Goal: Task Accomplishment & Management: Use online tool/utility

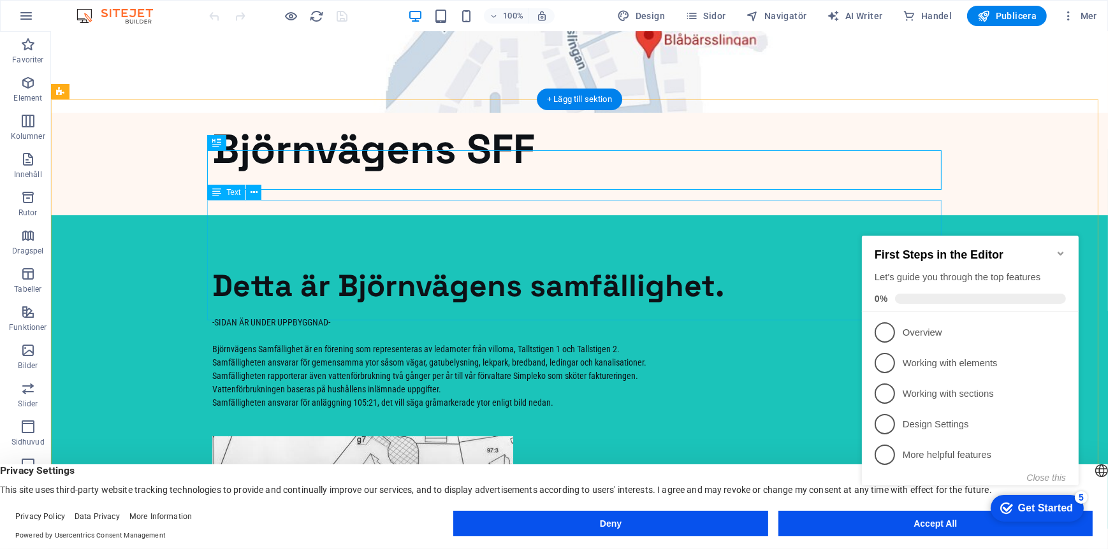
scroll to position [64, 0]
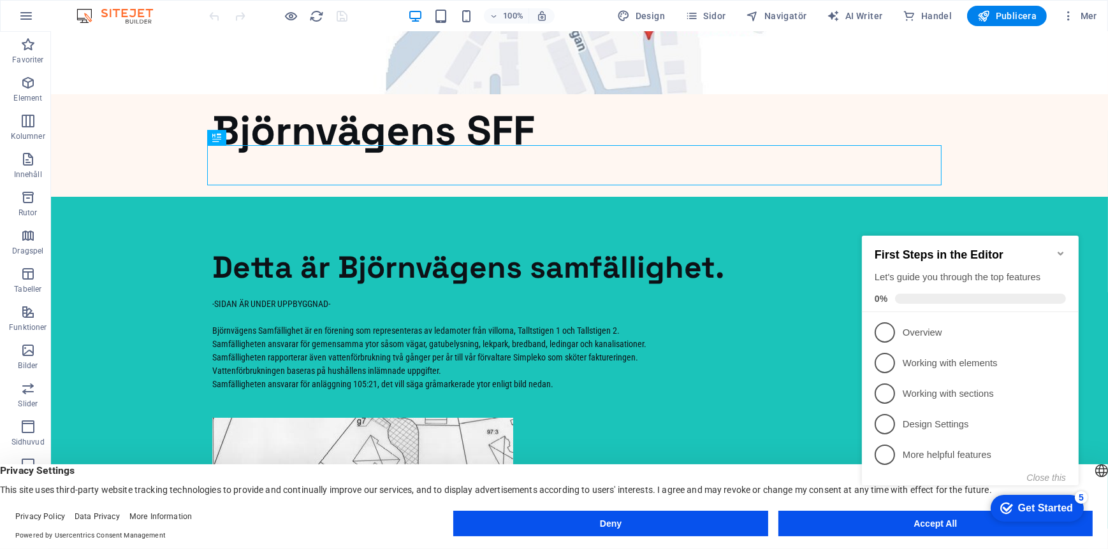
click at [889, 514] on div "checkmark Get Started 5 First Steps in the Editor Let's guide you through the t…" at bounding box center [972, 372] width 232 height 310
click at [890, 333] on span "1" at bounding box center [884, 332] width 20 height 20
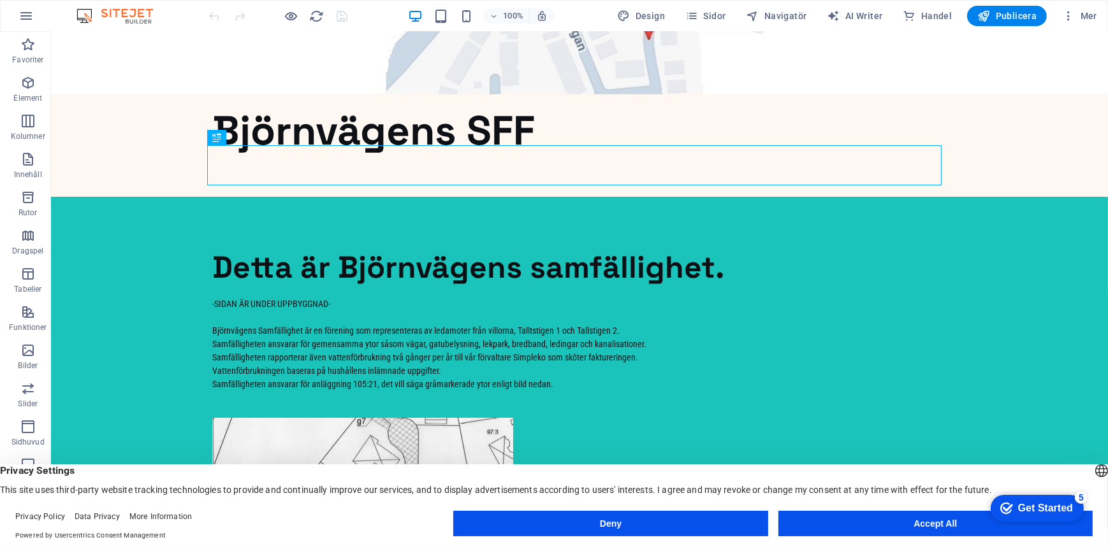
scroll to position [0, 0]
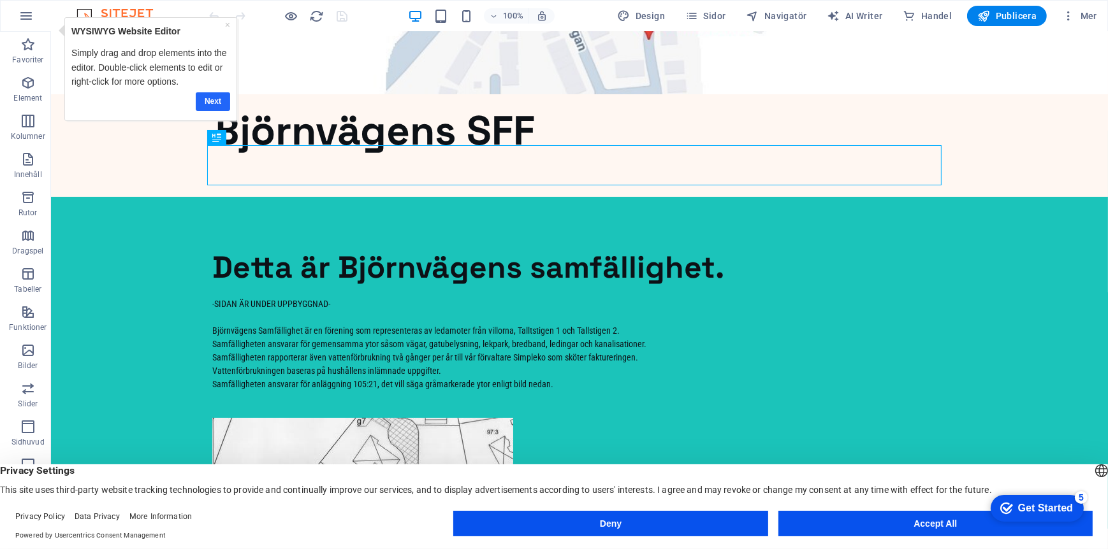
click at [215, 100] on link "Next" at bounding box center [212, 101] width 34 height 18
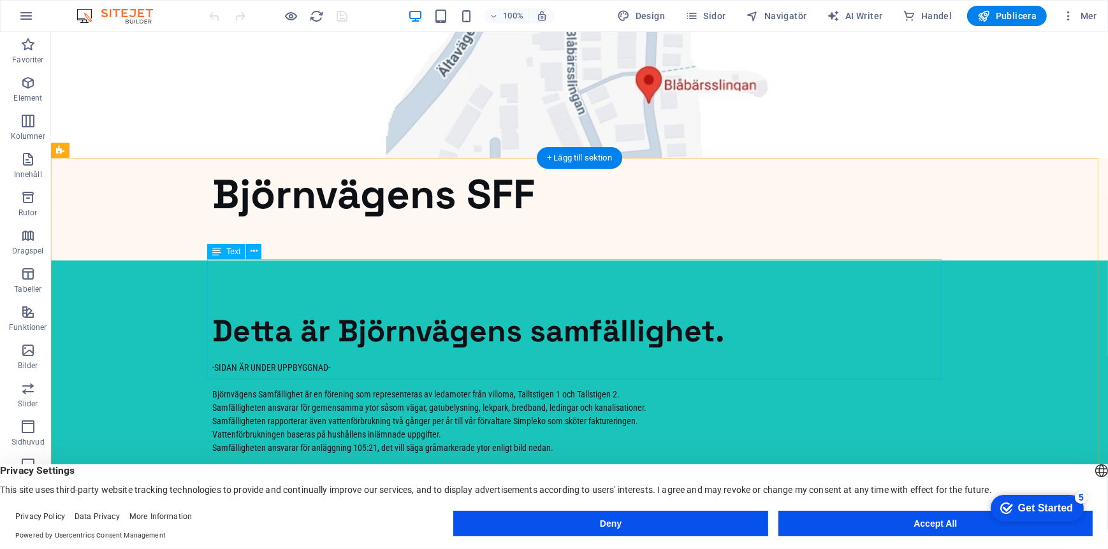
click at [524, 361] on div "-SIDAN ÄR UNDER UPPBYGGNAD- Björnvägens Samfällighet är en förening som represe…" at bounding box center [579, 421] width 734 height 120
click at [526, 361] on div "-SIDAN ÄR UNDER UPPBYGGNAD- Björnvägens Samfällighet är en förening som represe…" at bounding box center [579, 421] width 734 height 120
click at [249, 254] on button at bounding box center [253, 251] width 15 height 15
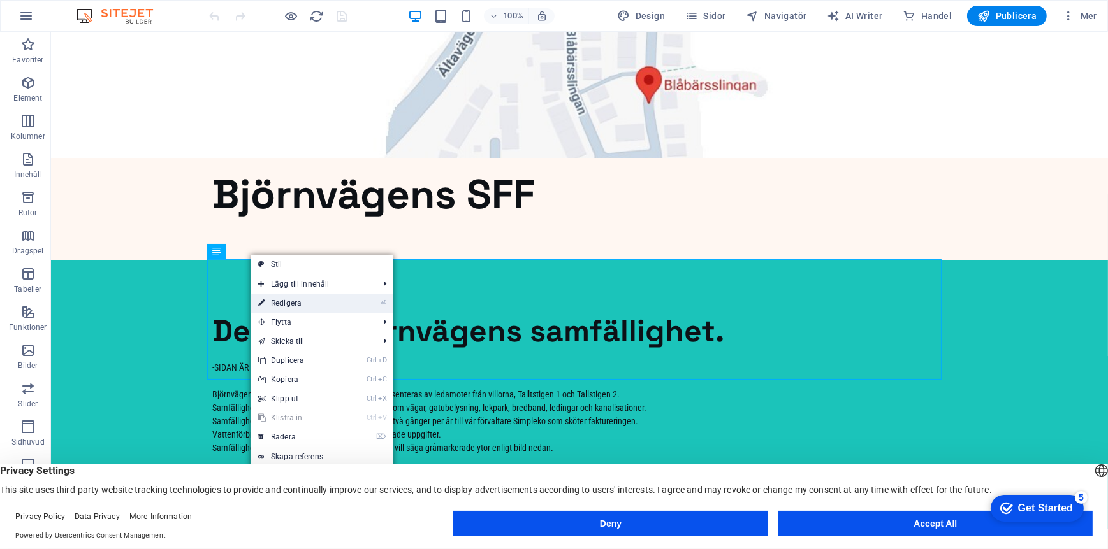
click at [282, 305] on link "⏎ Redigera" at bounding box center [297, 303] width 95 height 19
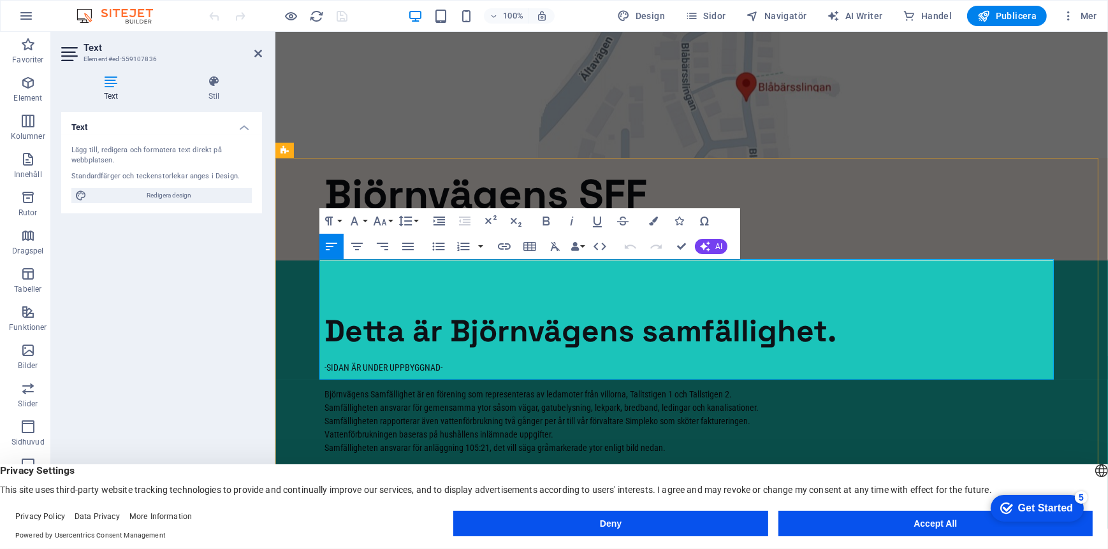
click at [639, 389] on span "Björnvägens Samfällighet är en förening som representeras av ledamoter från vil…" at bounding box center [527, 394] width 407 height 10
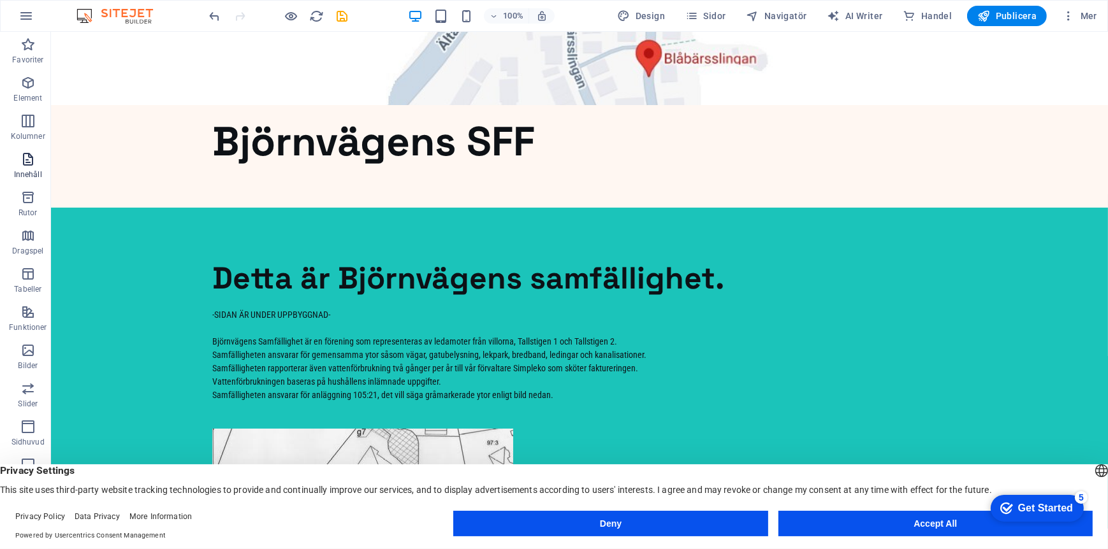
click at [33, 170] on p "Innehåll" at bounding box center [28, 175] width 28 height 10
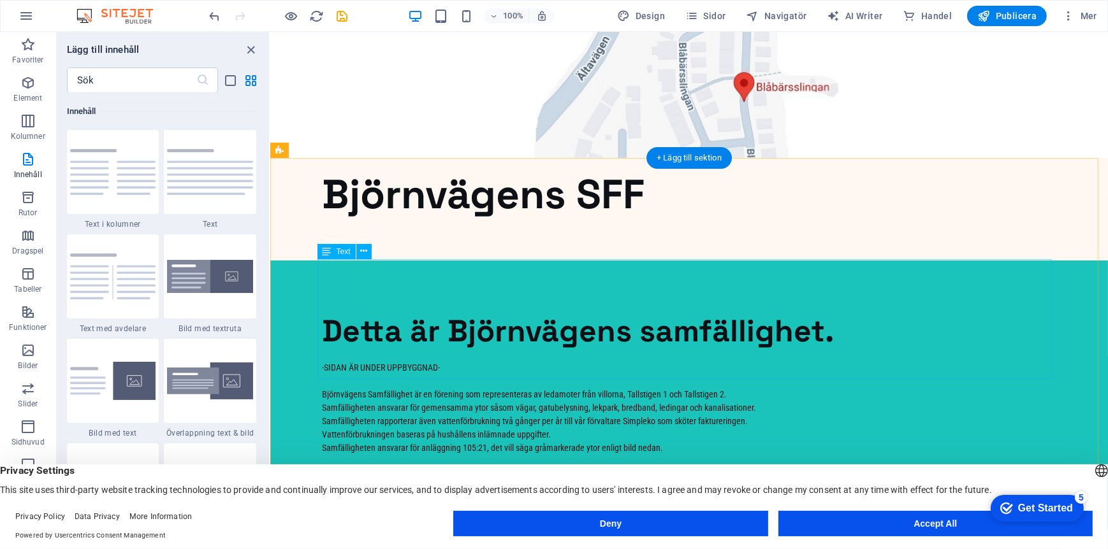
scroll to position [64, 0]
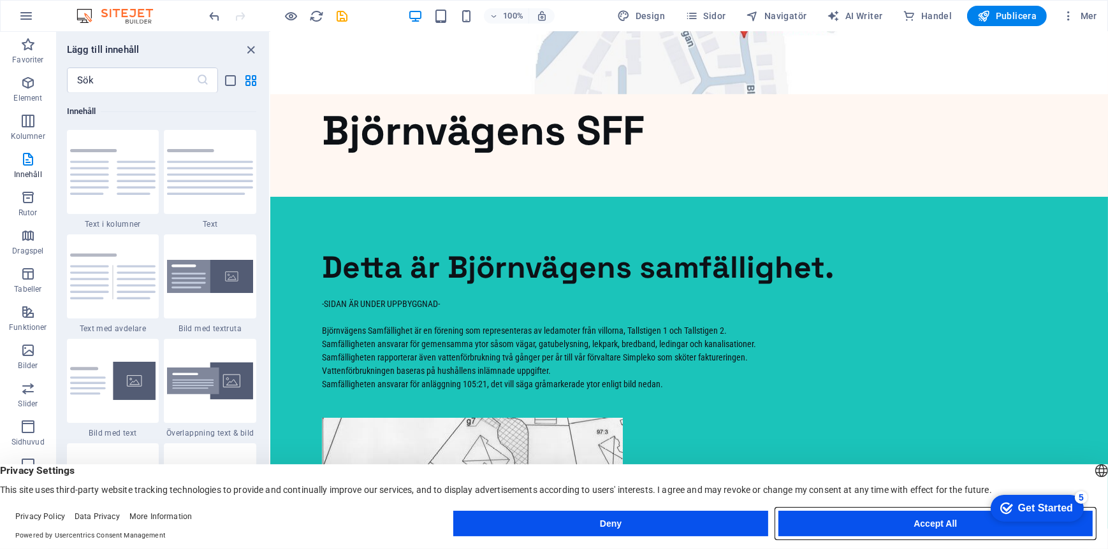
click at [926, 521] on button "Accept All" at bounding box center [935, 523] width 314 height 25
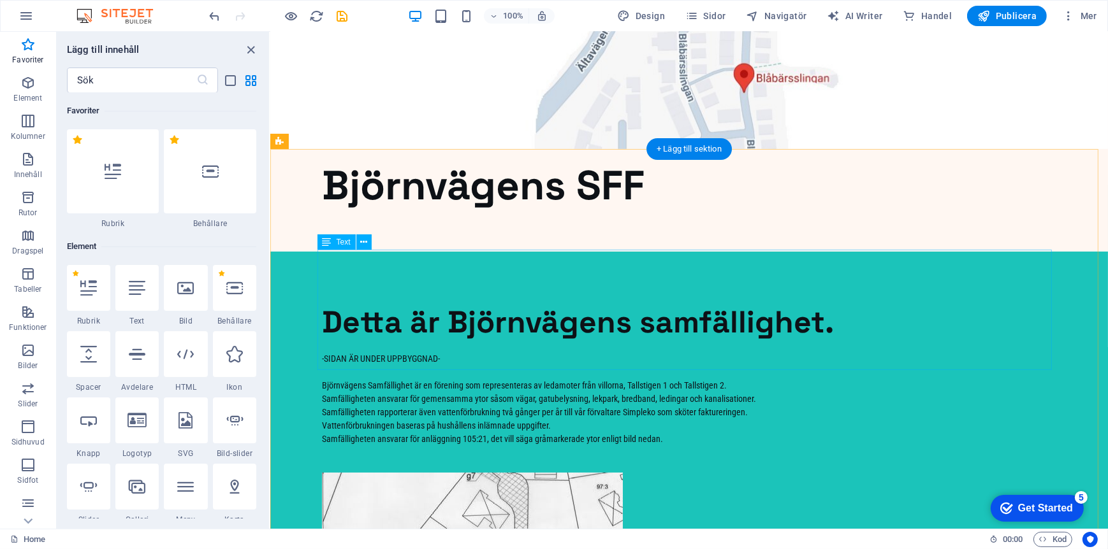
scroll to position [0, 0]
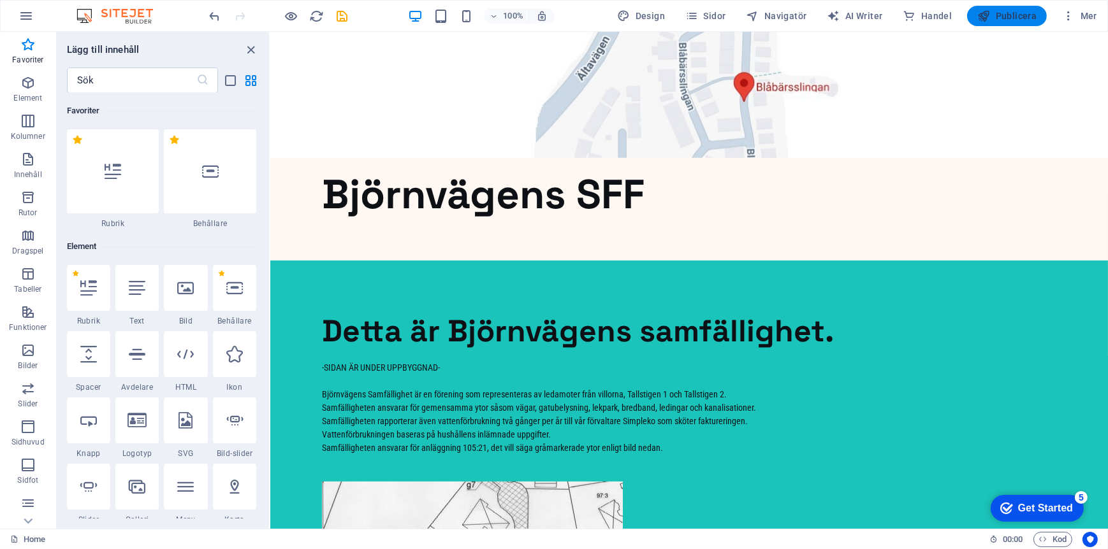
click at [1011, 19] on span "Publicera" at bounding box center [1006, 16] width 59 height 13
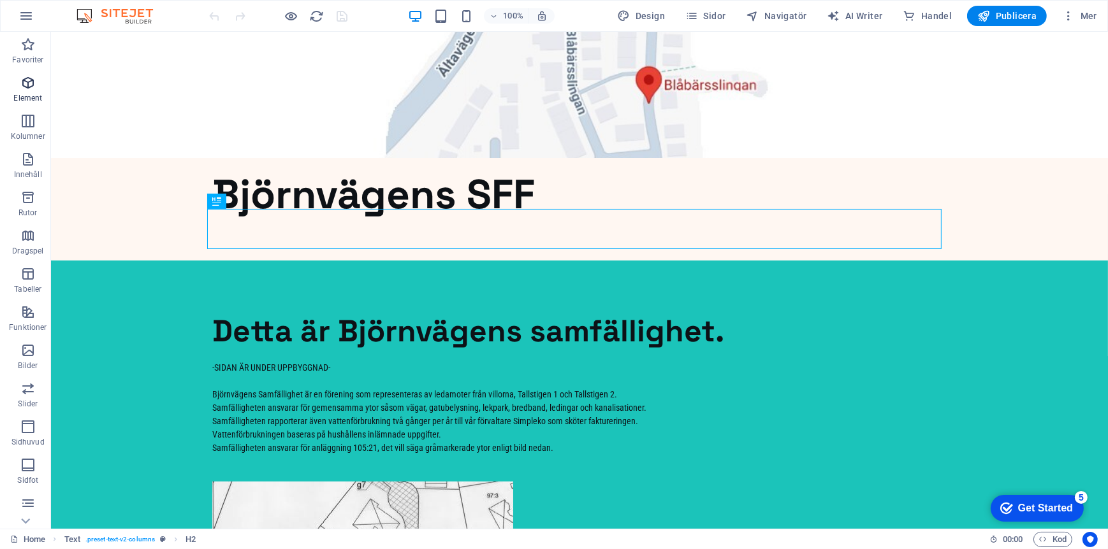
click at [29, 98] on p "Element" at bounding box center [27, 98] width 29 height 10
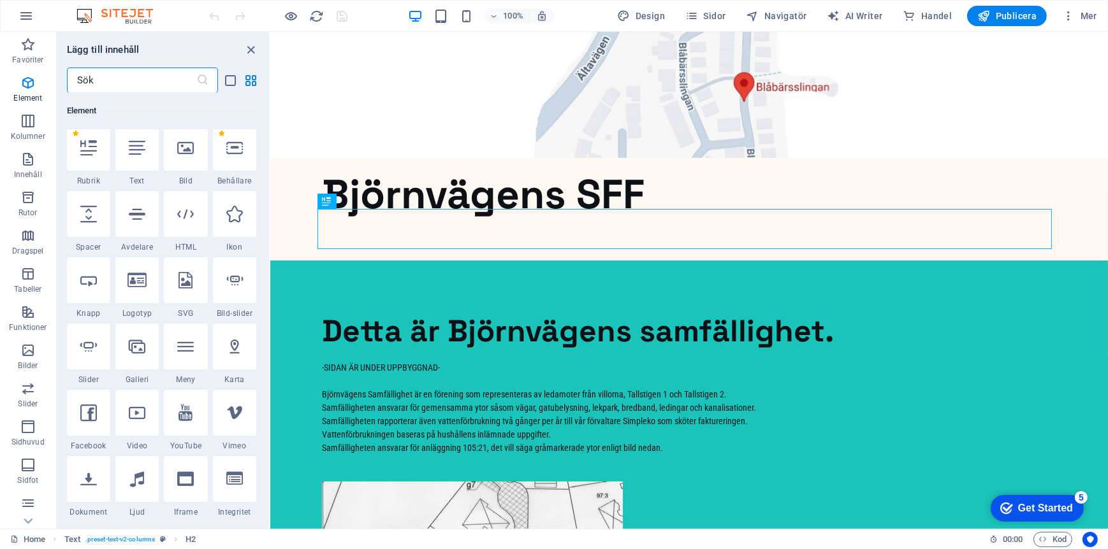
scroll to position [135, 0]
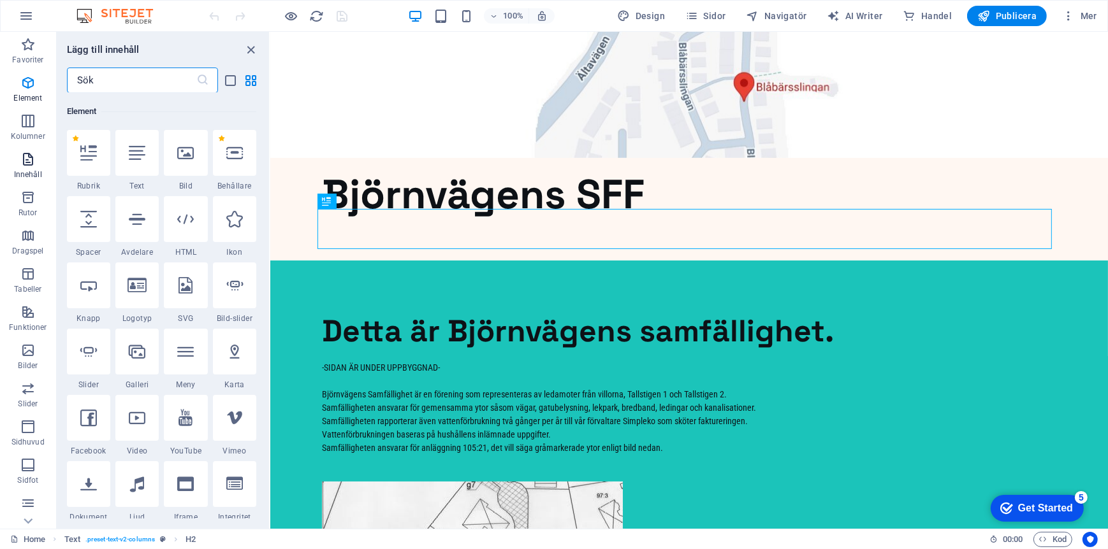
click at [28, 161] on icon "button" at bounding box center [27, 159] width 15 height 15
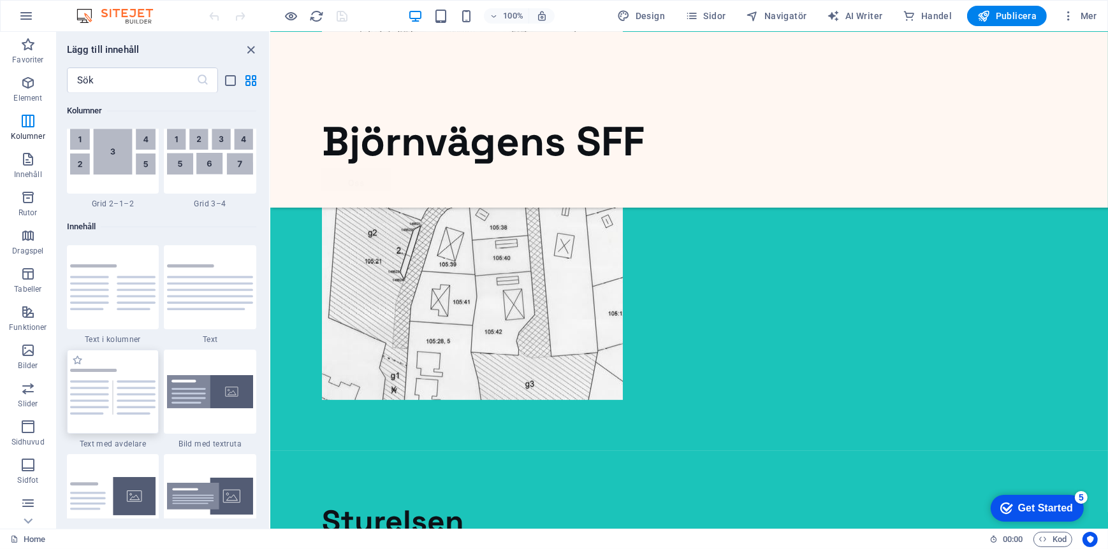
scroll to position [1974, 0]
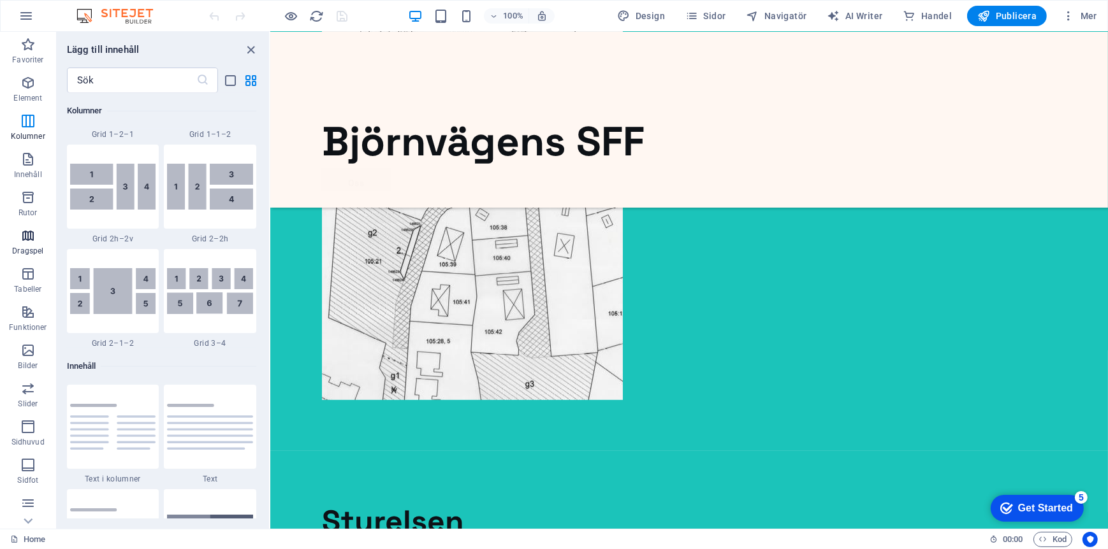
click at [20, 237] on icon "button" at bounding box center [27, 235] width 15 height 15
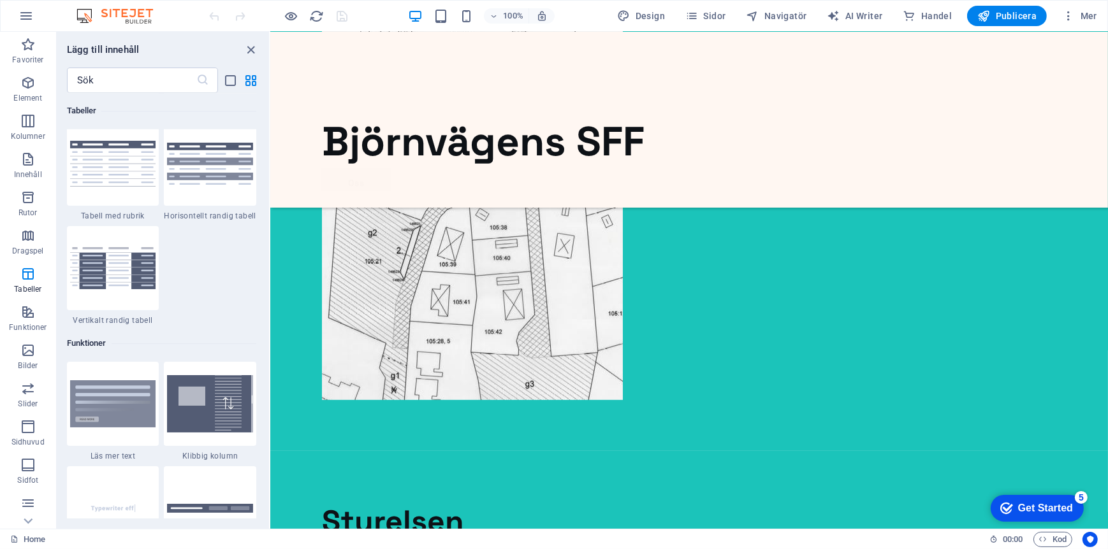
scroll to position [4769, 0]
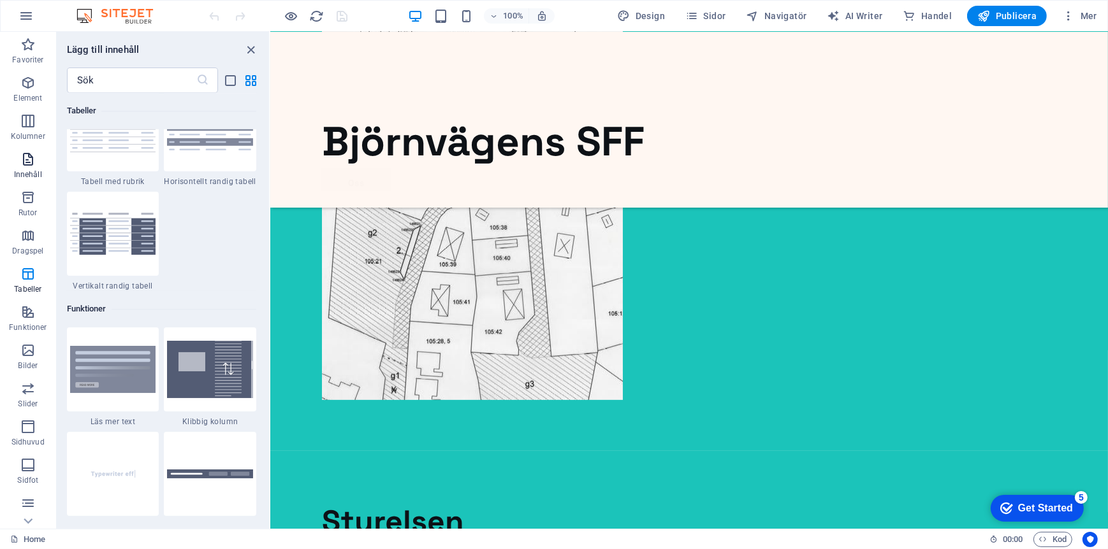
click at [26, 166] on icon "button" at bounding box center [27, 159] width 15 height 15
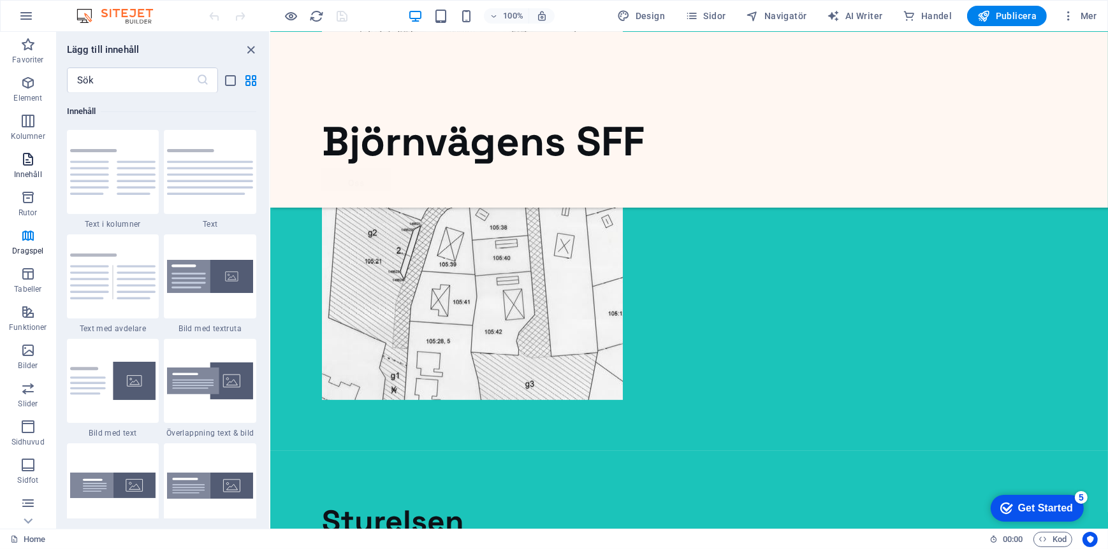
scroll to position [2229, 0]
click at [24, 129] on span "Kolumner" at bounding box center [28, 128] width 56 height 31
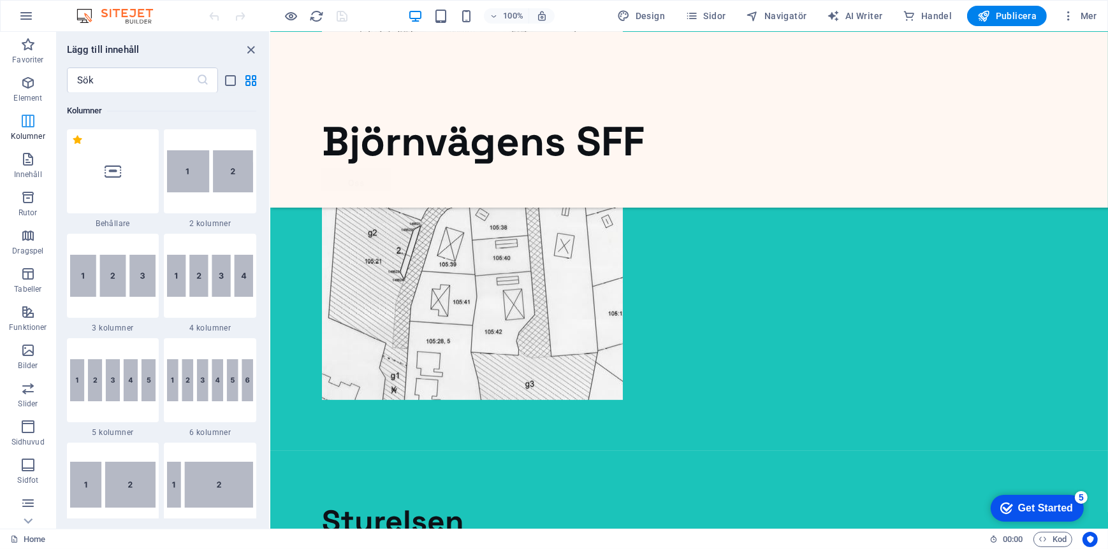
scroll to position [631, 0]
click at [29, 82] on icon "button" at bounding box center [27, 82] width 15 height 15
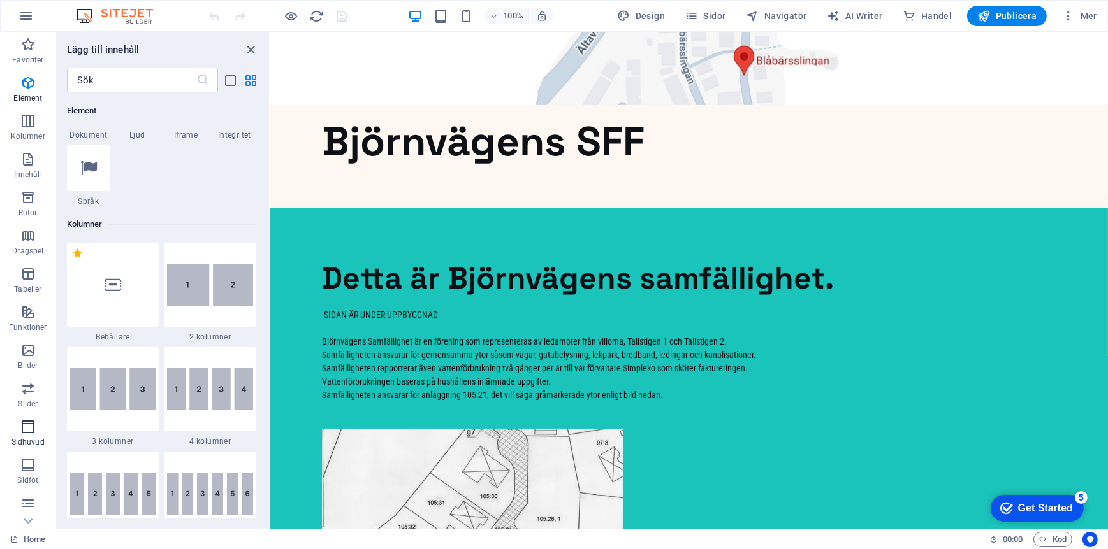
scroll to position [115, 0]
click at [32, 458] on icon "button" at bounding box center [27, 465] width 15 height 15
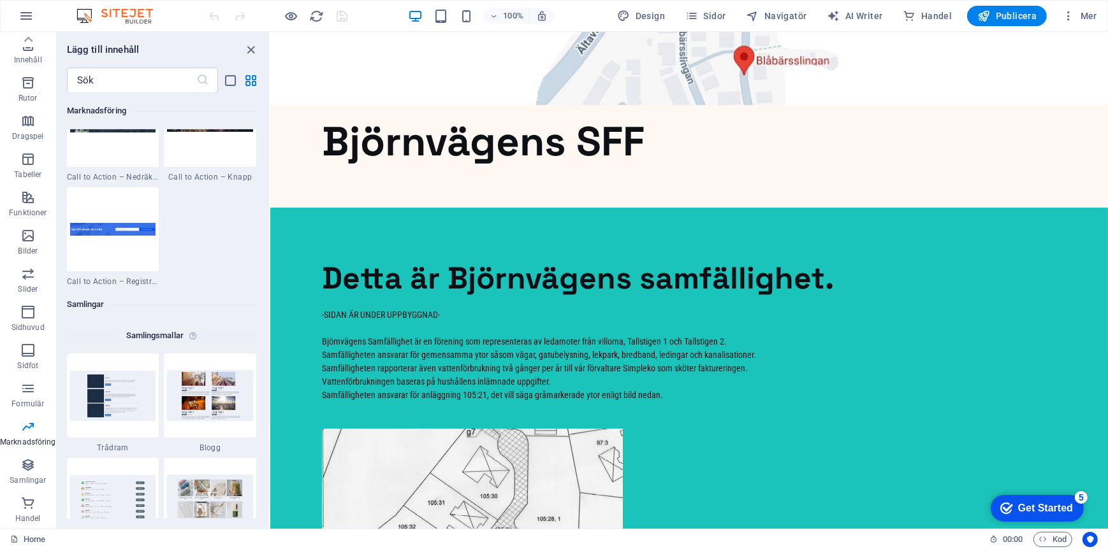
scroll to position [11409, 0]
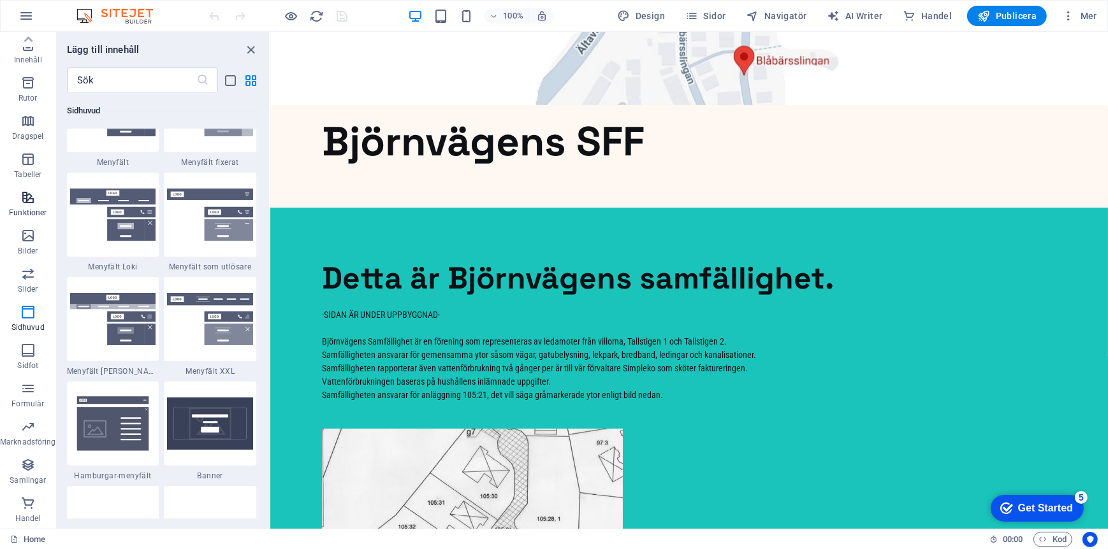
click at [31, 205] on icon "button" at bounding box center [27, 197] width 15 height 15
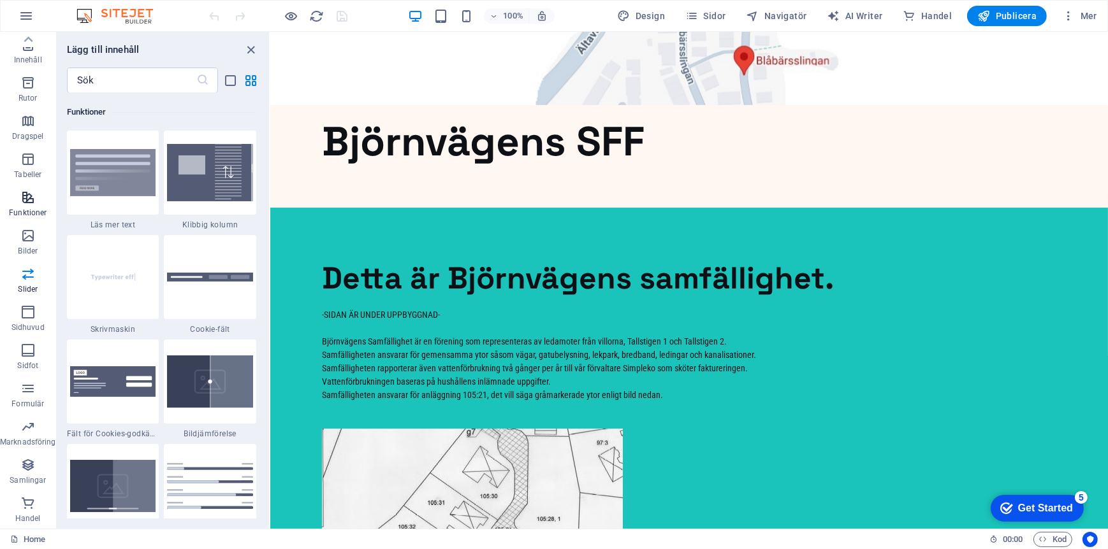
scroll to position [4966, 0]
click at [24, 240] on icon "button" at bounding box center [27, 235] width 15 height 15
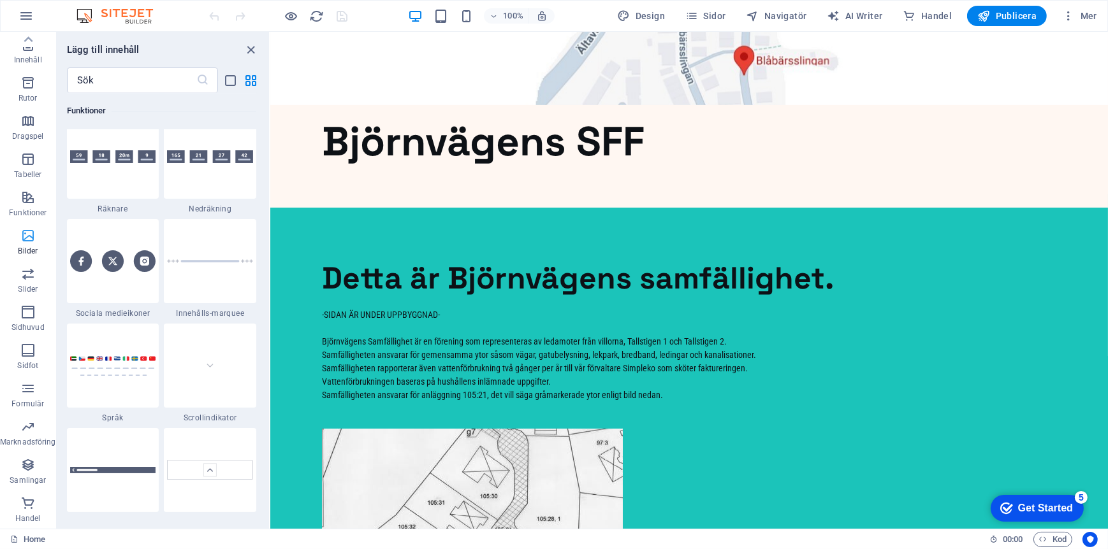
scroll to position [6461, 0]
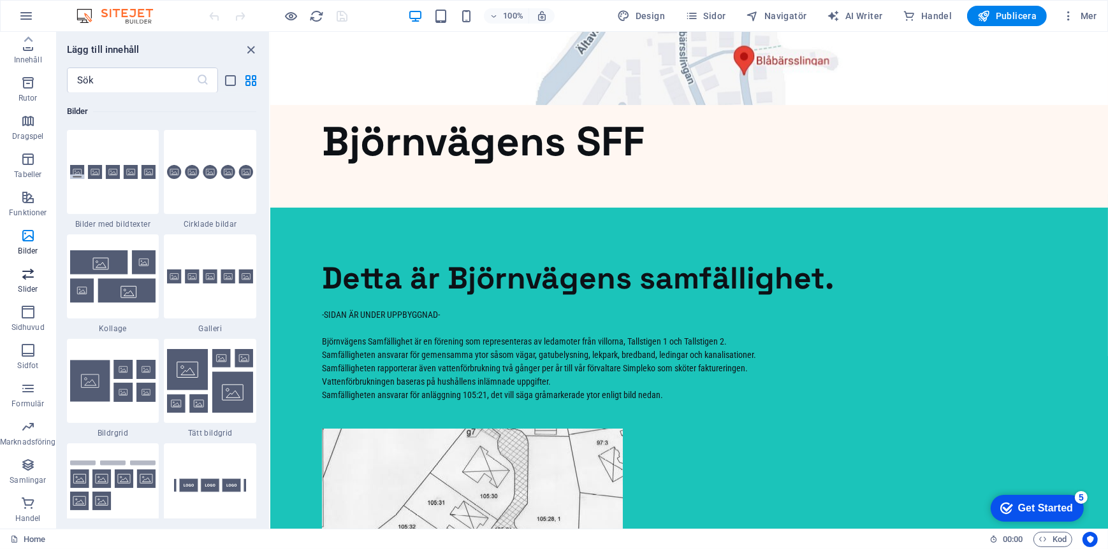
click at [29, 270] on icon "button" at bounding box center [27, 273] width 15 height 15
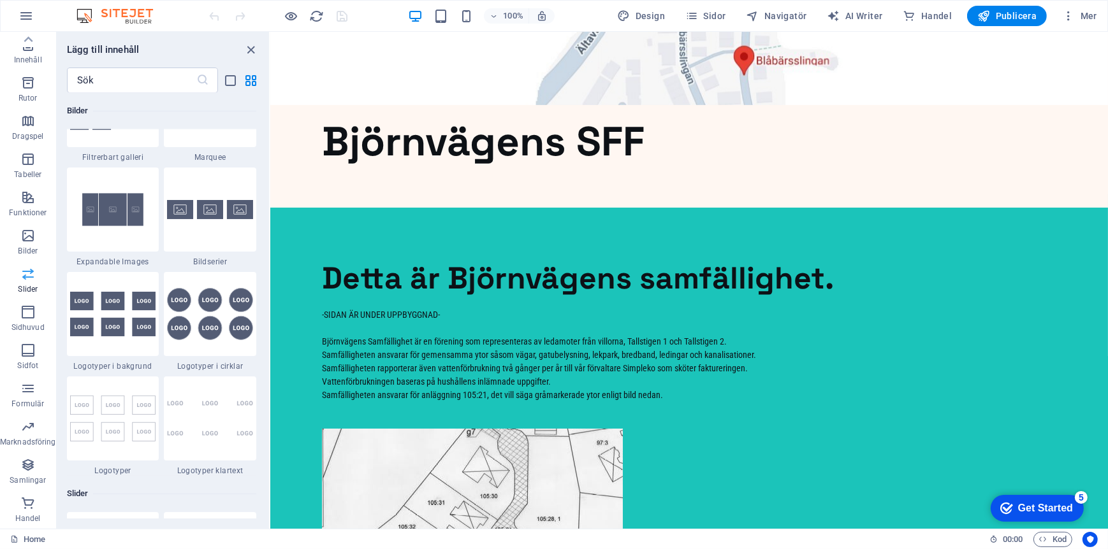
scroll to position [7224, 0]
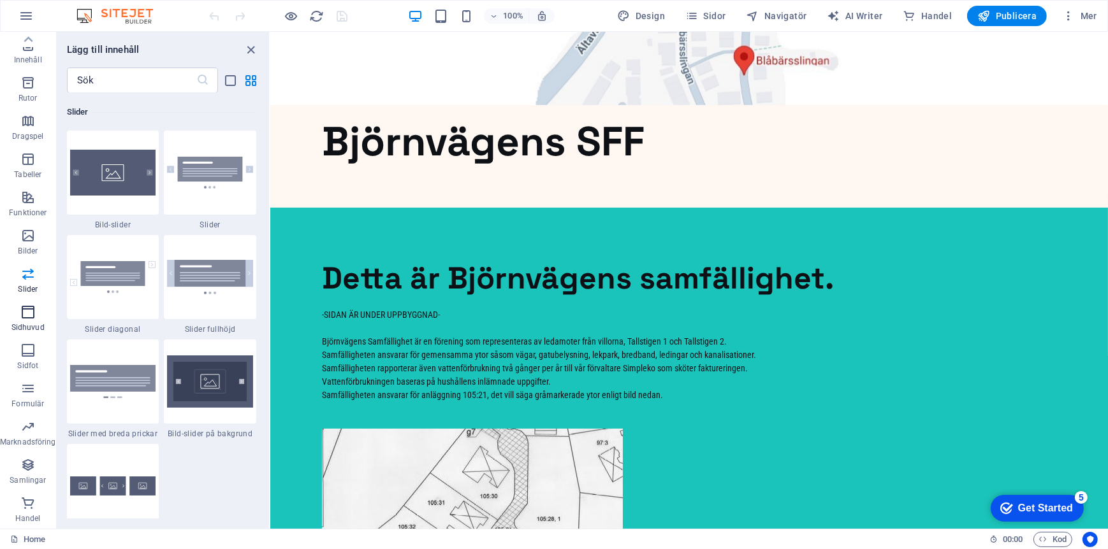
click at [29, 316] on icon "button" at bounding box center [27, 312] width 15 height 15
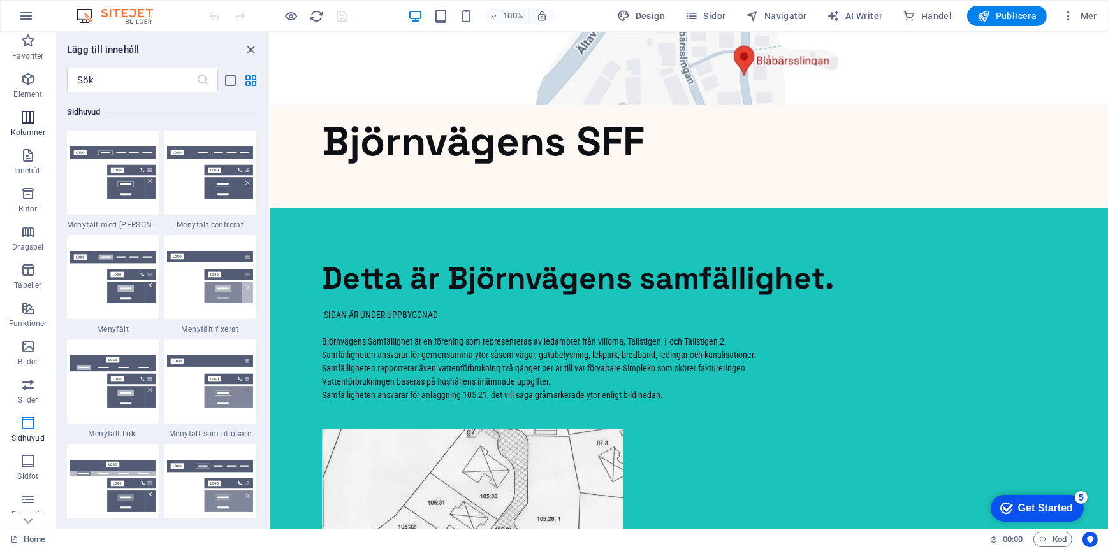
scroll to position [0, 0]
click at [722, 17] on span "Sidor" at bounding box center [705, 16] width 40 height 13
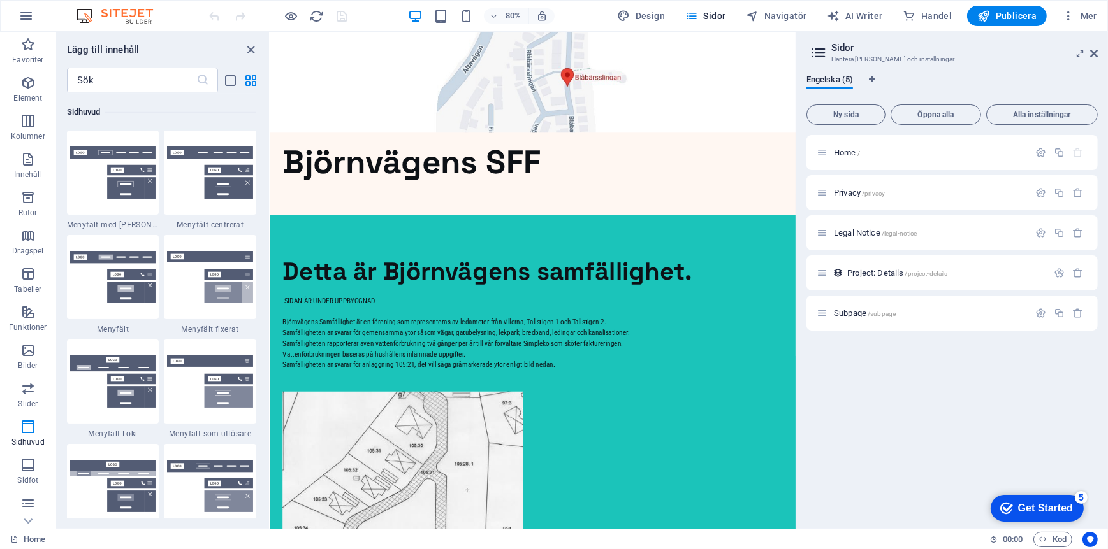
click at [842, 51] on h2 "Sidor" at bounding box center [964, 47] width 266 height 11
click at [848, 147] on div "Home /" at bounding box center [922, 152] width 212 height 15
click at [847, 152] on span "Home /" at bounding box center [847, 153] width 26 height 10
click at [851, 154] on span "Home /" at bounding box center [847, 153] width 26 height 10
click at [1040, 154] on icon "button" at bounding box center [1040, 152] width 11 height 11
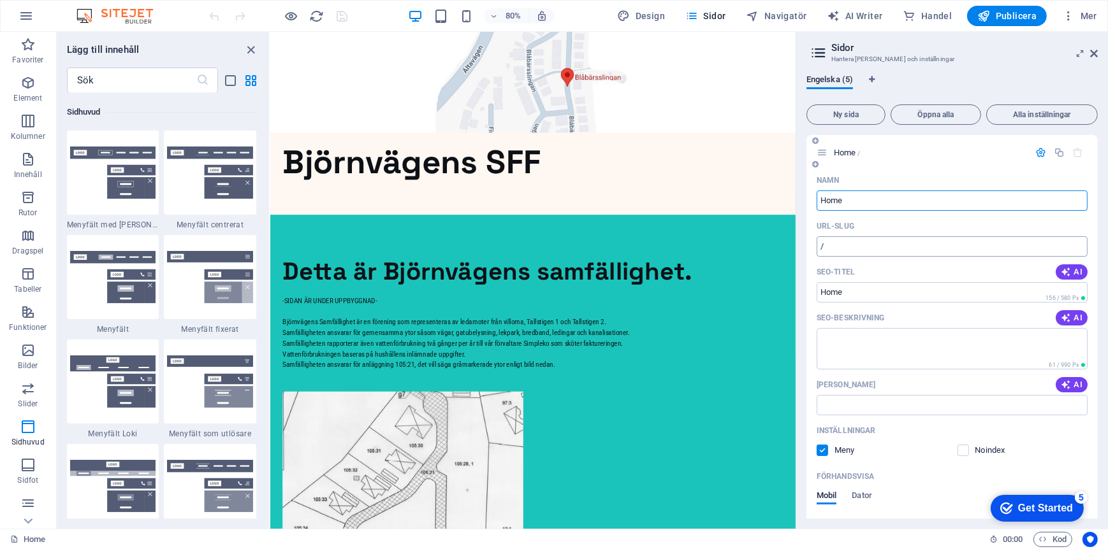
click at [860, 245] on input "/" at bounding box center [951, 246] width 271 height 20
paste input "text"
click at [899, 252] on input "URL-SLUG" at bounding box center [951, 246] width 271 height 20
paste input "text"
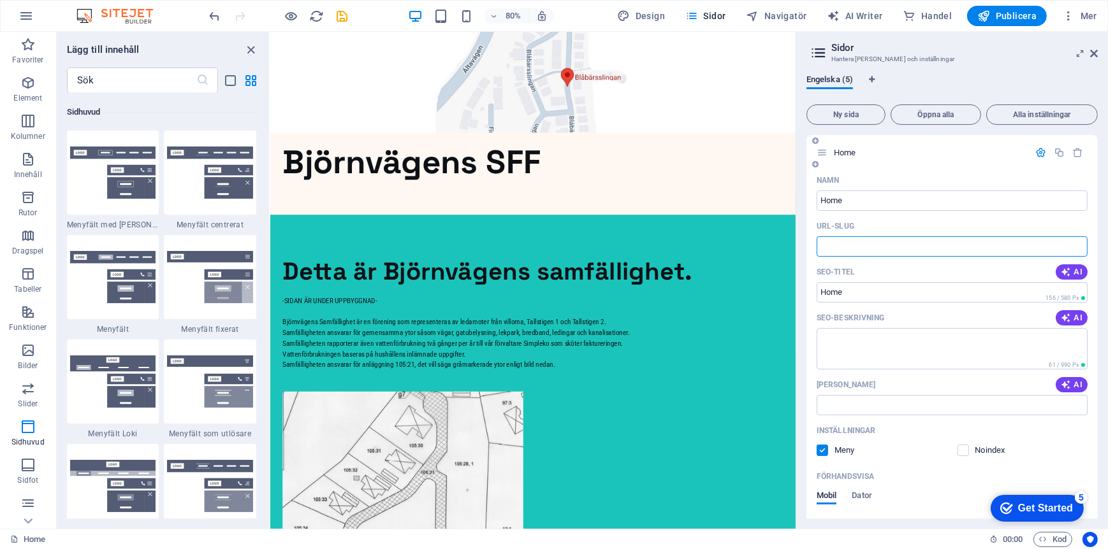
paste input "text"
click at [836, 115] on span "Ny sida" at bounding box center [846, 115] width 68 height 8
click at [940, 114] on span "Öppna alla" at bounding box center [935, 115] width 79 height 8
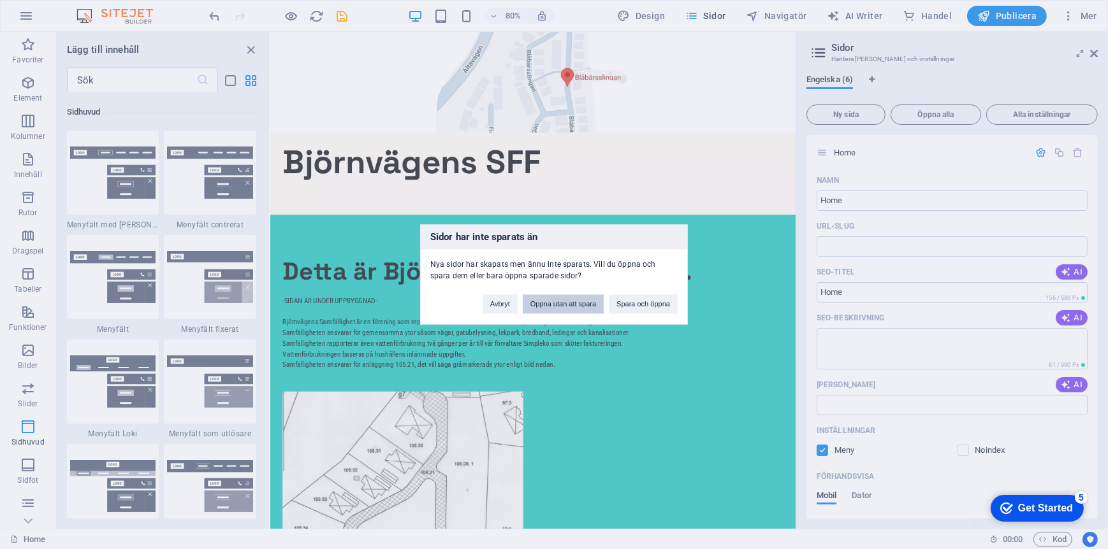
click at [570, 301] on button "Öppna utan att spara" at bounding box center [563, 304] width 81 height 19
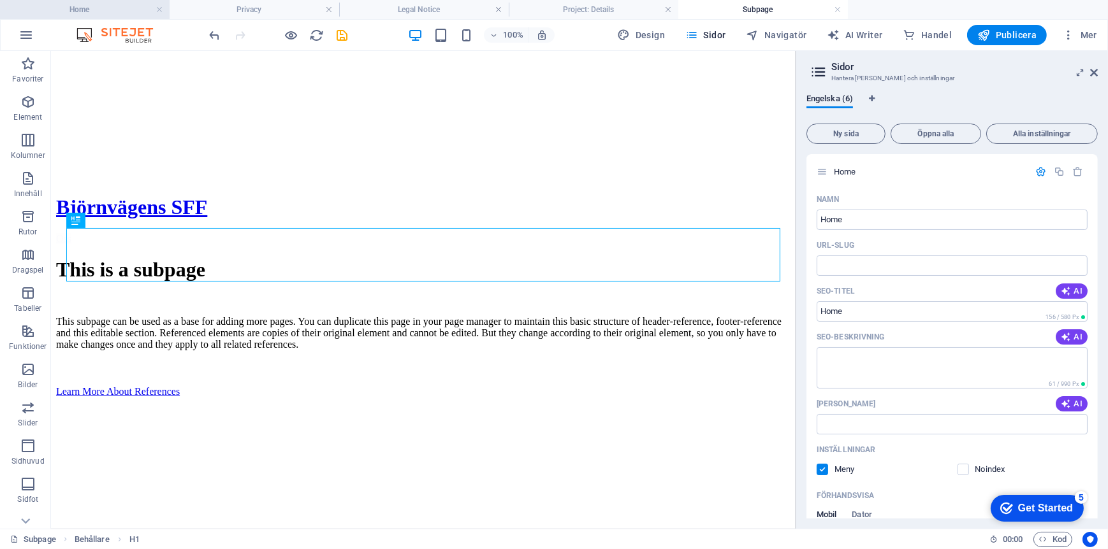
click at [115, 10] on h4 "Home" at bounding box center [85, 10] width 170 height 14
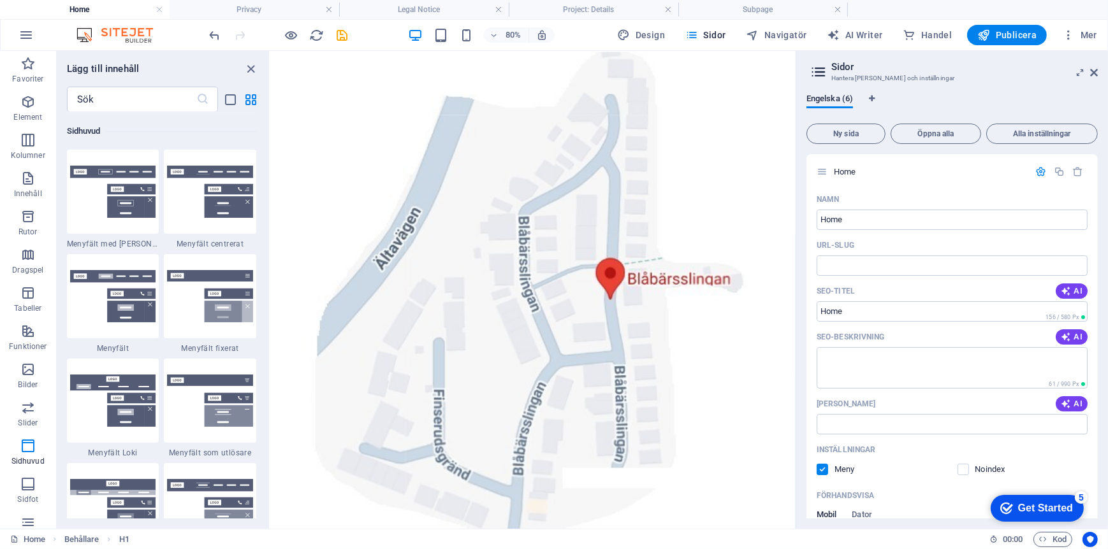
click at [101, 10] on h4 "Home" at bounding box center [85, 10] width 170 height 14
click at [212, 10] on h4 "Privacy" at bounding box center [255, 10] width 170 height 14
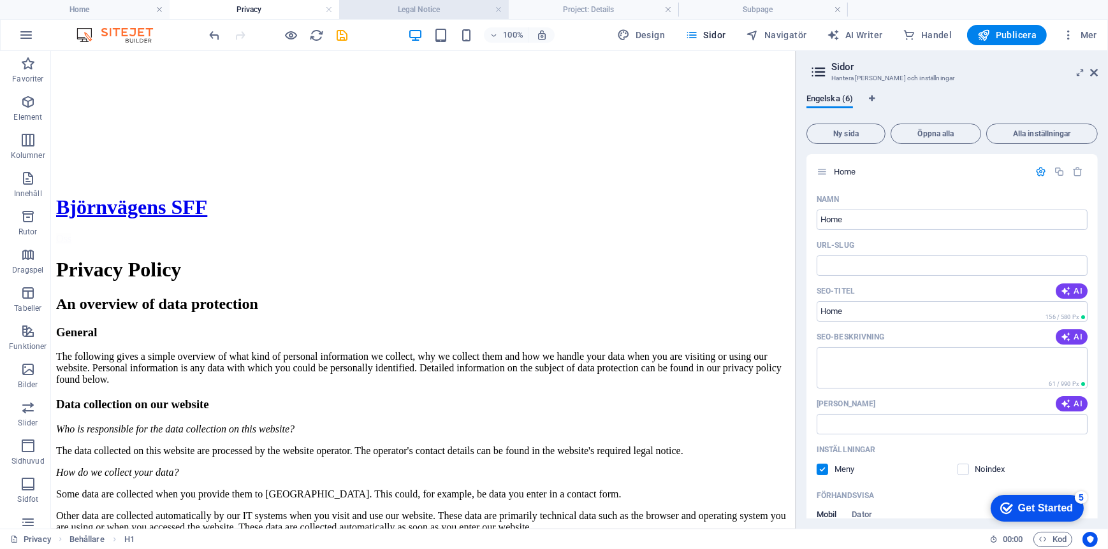
click at [419, 4] on h4 "Legal Notice" at bounding box center [424, 10] width 170 height 14
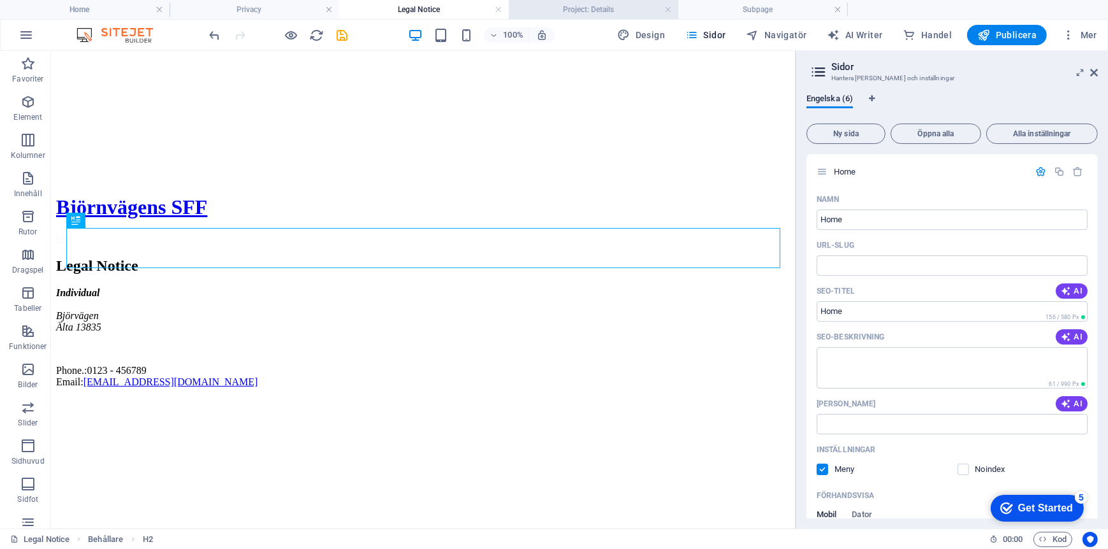
click at [557, 13] on h4 "Project: Details" at bounding box center [594, 10] width 170 height 14
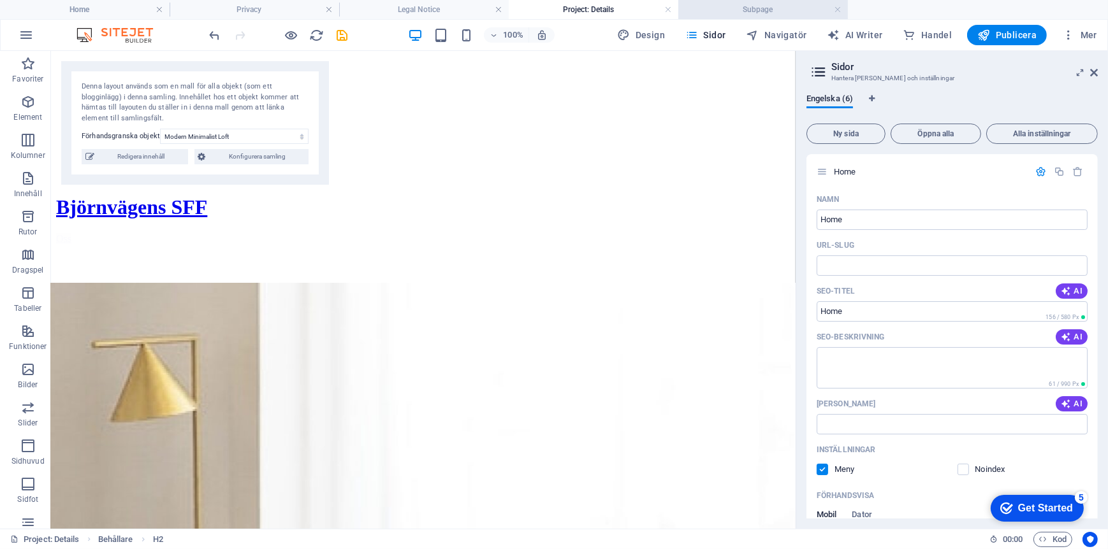
click at [771, 14] on h4 "Subpage" at bounding box center [763, 10] width 170 height 14
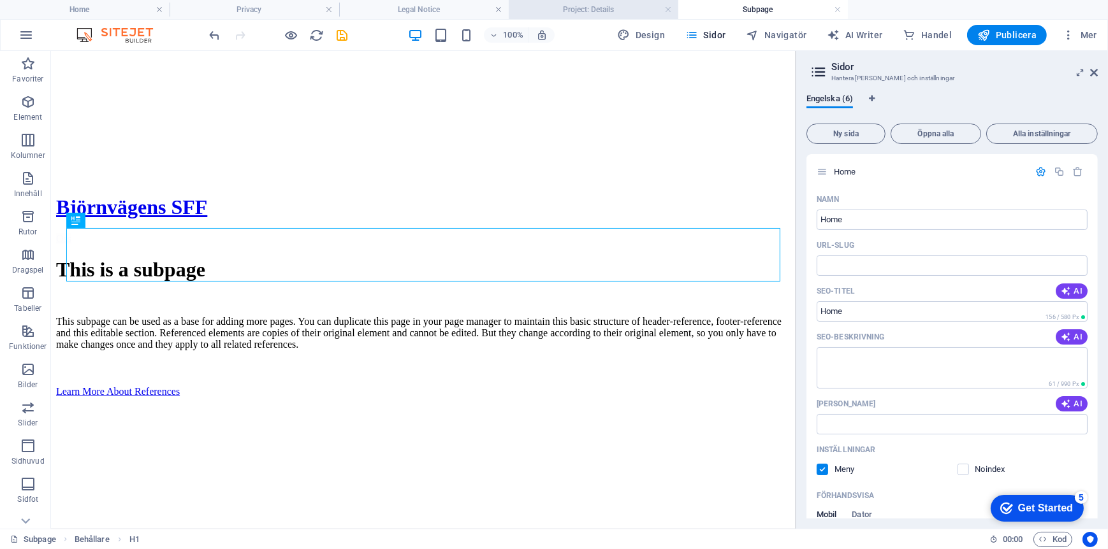
click at [568, 8] on h4 "Project: Details" at bounding box center [594, 10] width 170 height 14
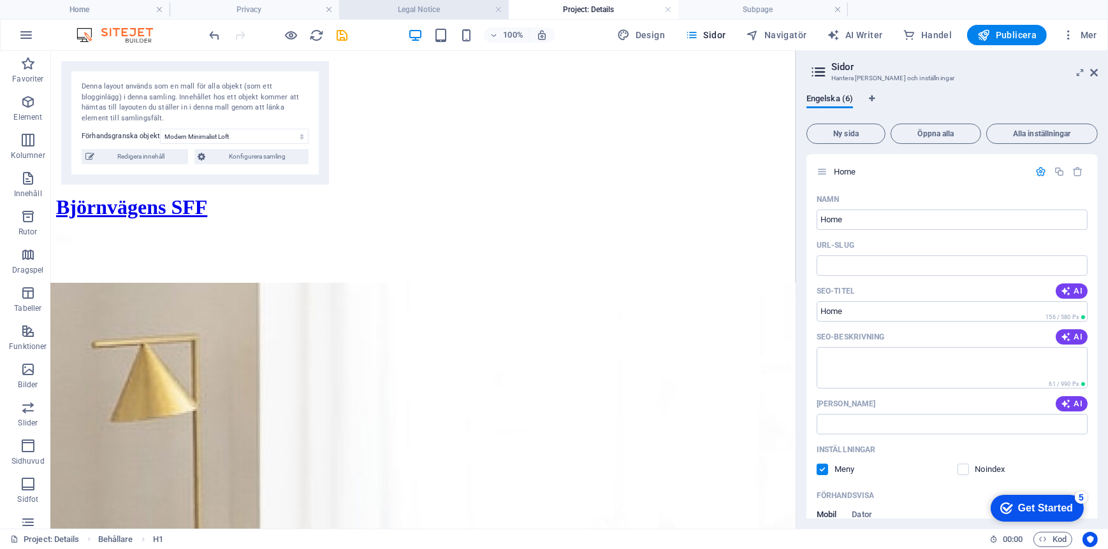
click at [423, 8] on h4 "Legal Notice" at bounding box center [424, 10] width 170 height 14
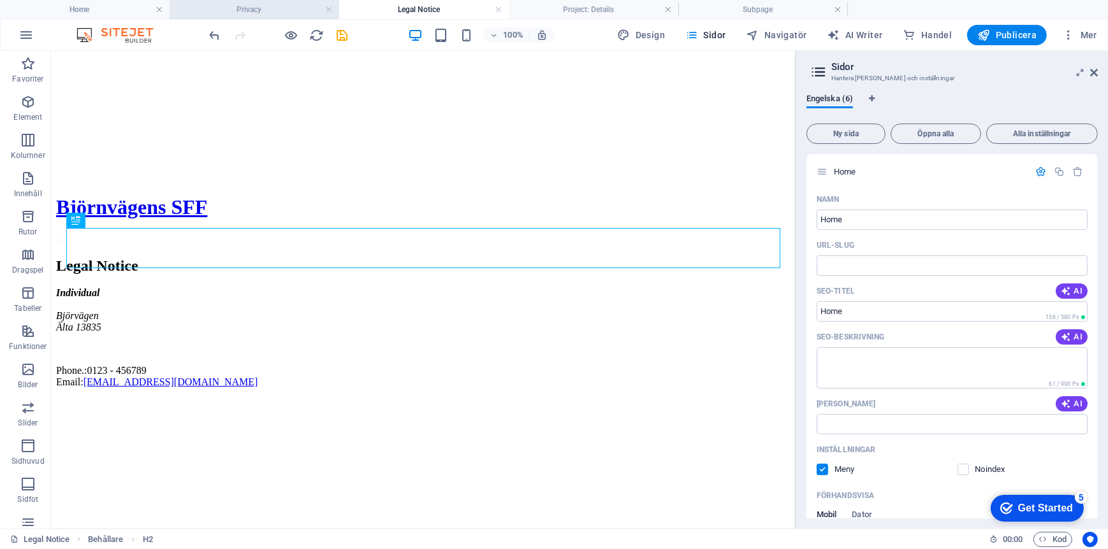
click at [282, 10] on h4 "Privacy" at bounding box center [255, 10] width 170 height 14
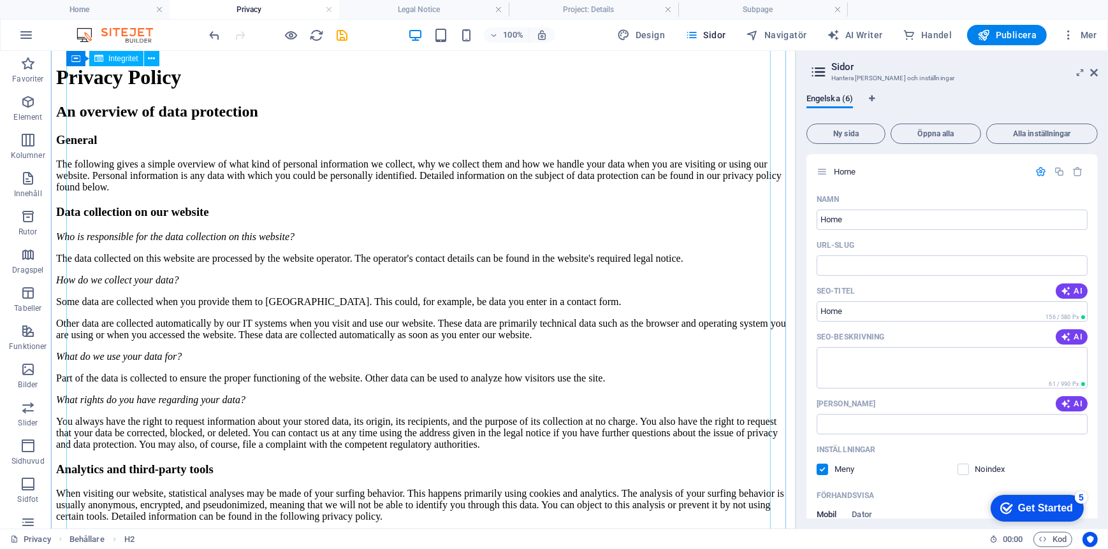
scroll to position [191, 0]
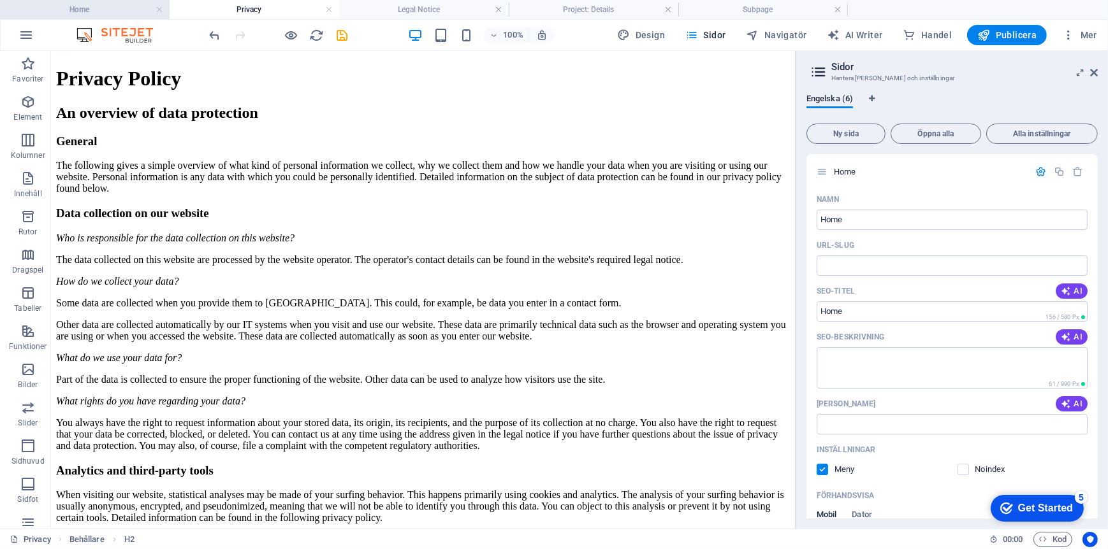
click at [90, 3] on h4 "Home" at bounding box center [85, 10] width 170 height 14
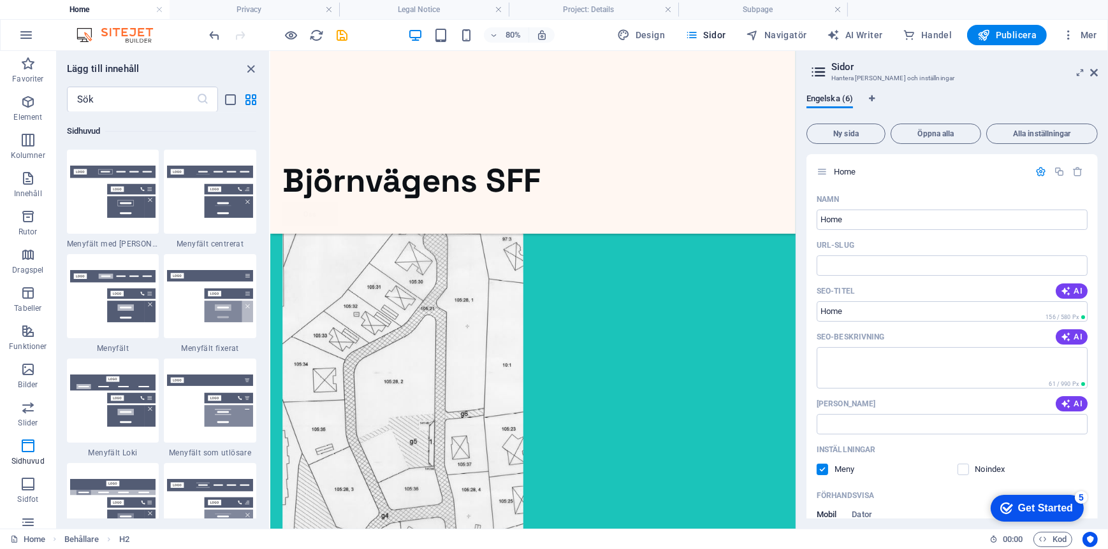
scroll to position [0, 0]
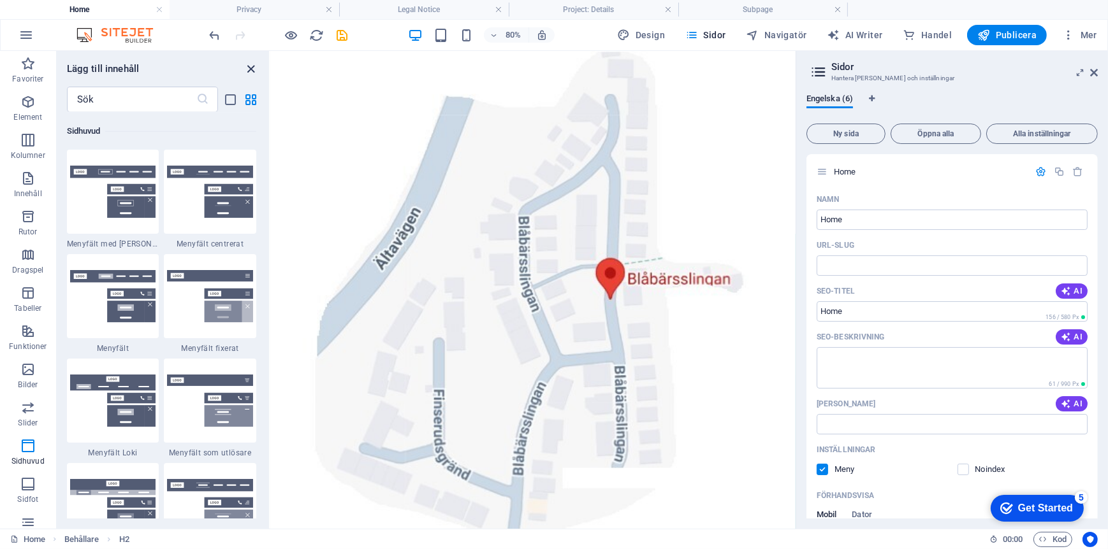
click at [254, 65] on icon "close panel" at bounding box center [251, 69] width 15 height 15
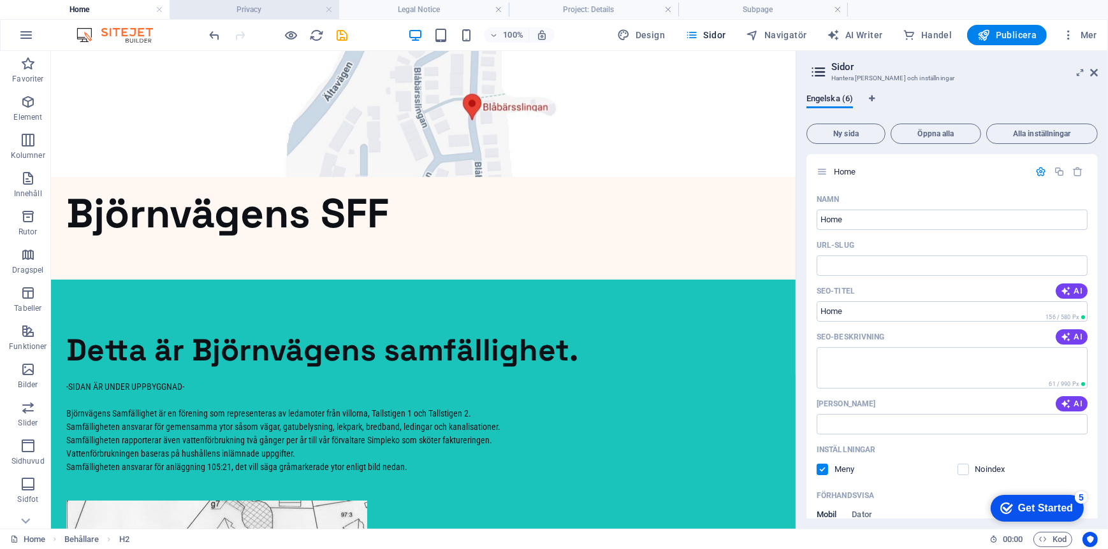
click at [229, 9] on h4 "Privacy" at bounding box center [255, 10] width 170 height 14
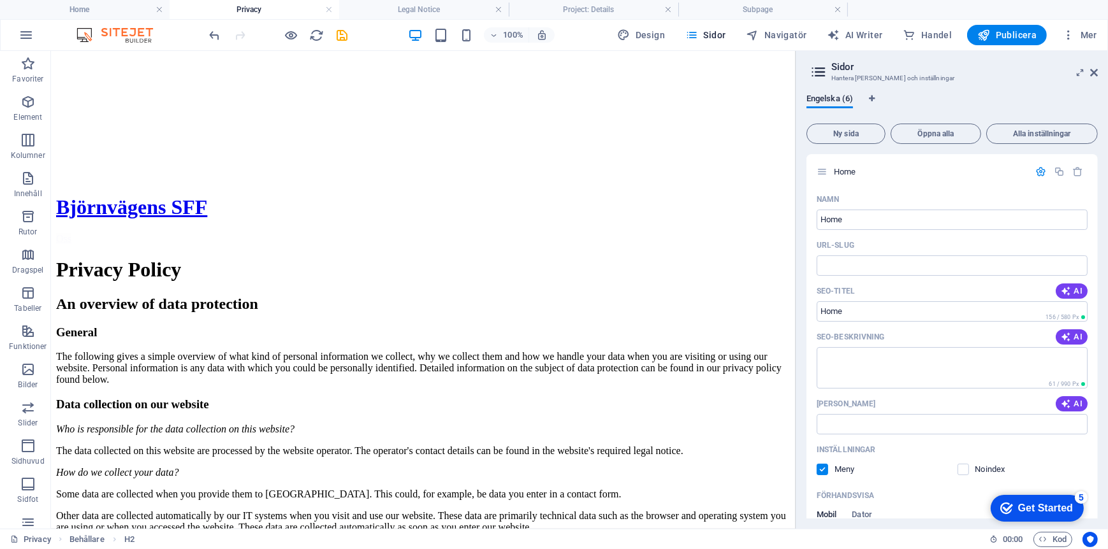
scroll to position [191, 0]
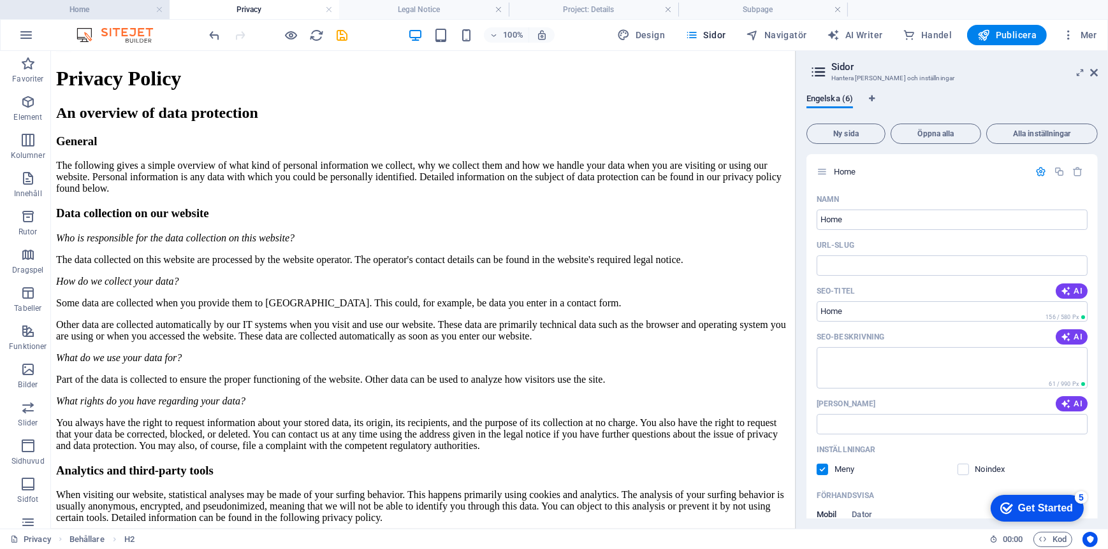
click at [89, 11] on h4 "Home" at bounding box center [85, 10] width 170 height 14
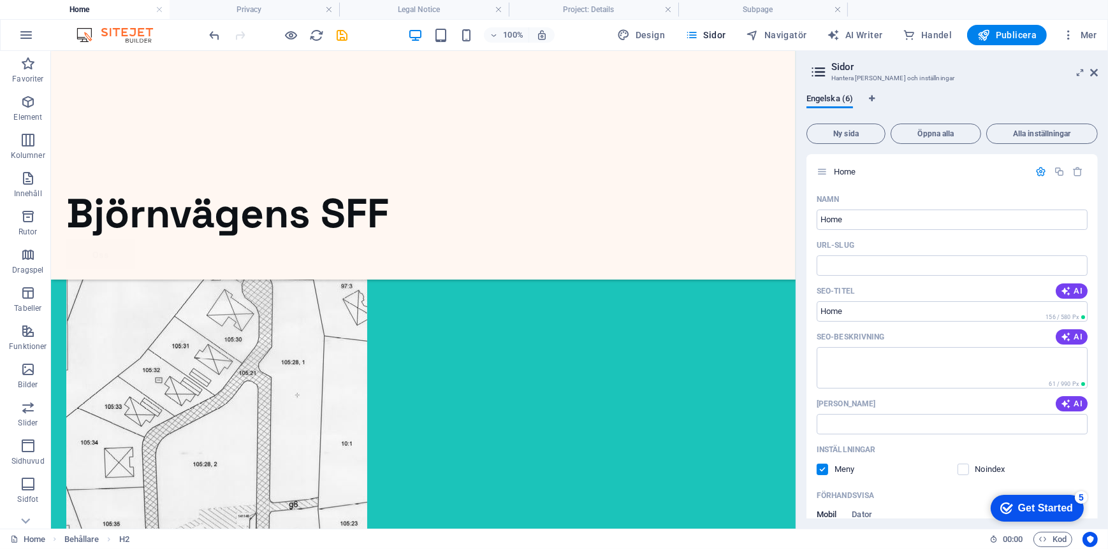
scroll to position [0, 0]
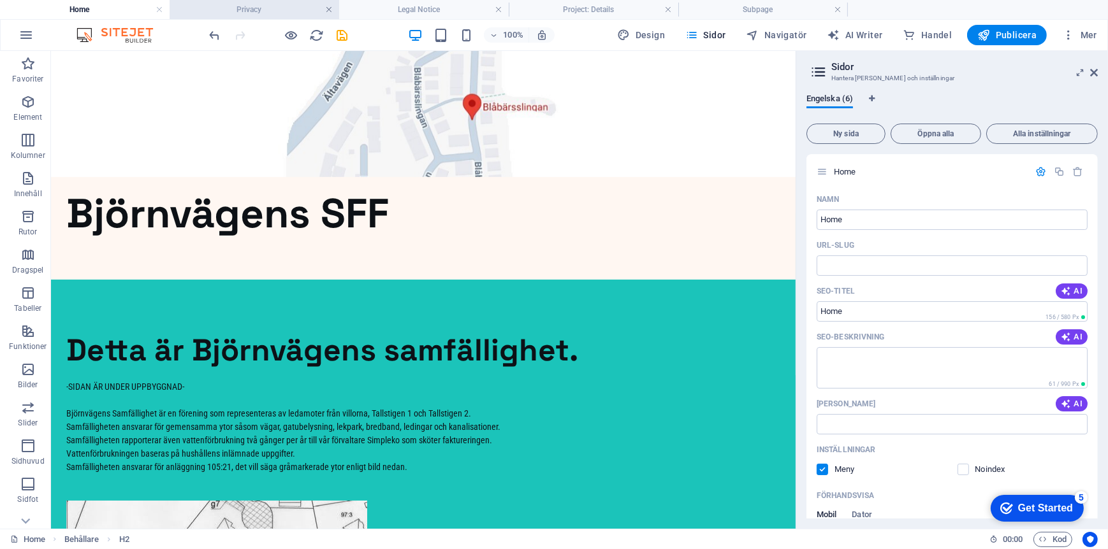
click at [327, 10] on link at bounding box center [329, 10] width 8 height 12
click at [328, 11] on link at bounding box center [329, 10] width 8 height 12
click at [326, 8] on link at bounding box center [329, 10] width 8 height 12
click at [340, 34] on icon "save" at bounding box center [342, 35] width 15 height 15
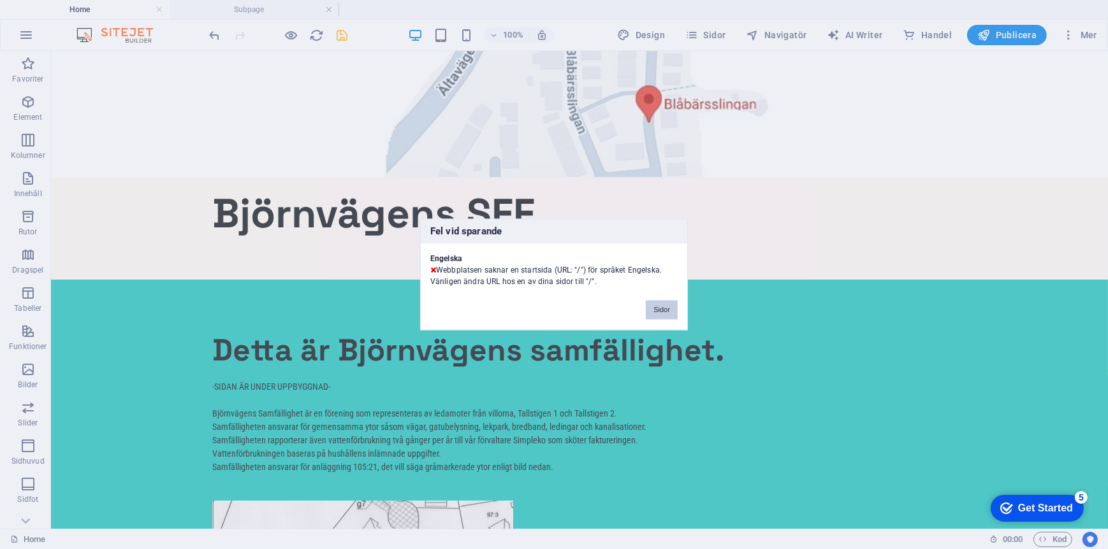
click at [656, 307] on button "Sidor" at bounding box center [662, 310] width 32 height 19
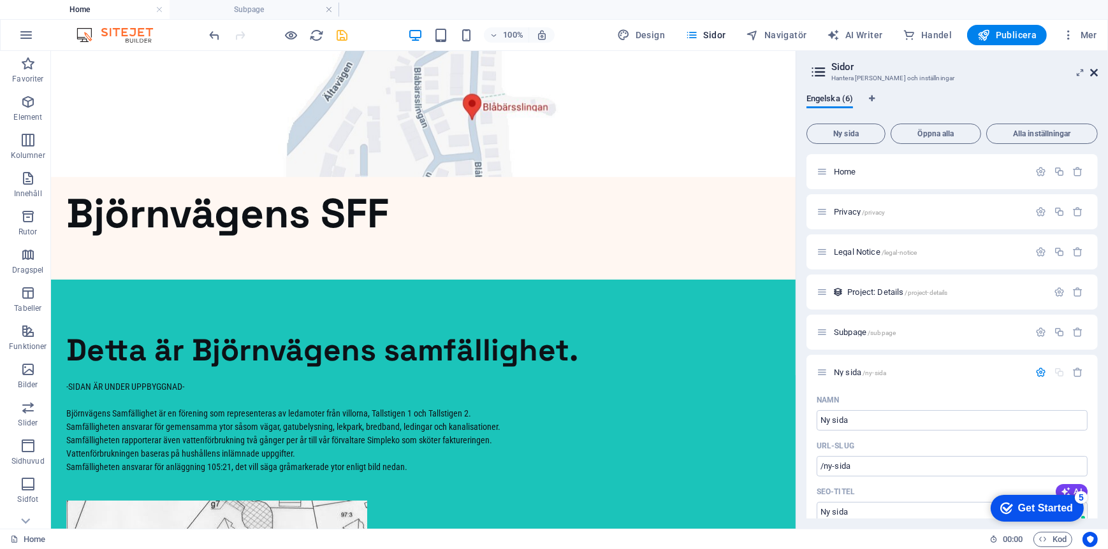
drag, startPoint x: 1092, startPoint y: 71, endPoint x: 1041, endPoint y: 20, distance: 71.7
click at [1092, 71] on icon at bounding box center [1094, 73] width 8 height 10
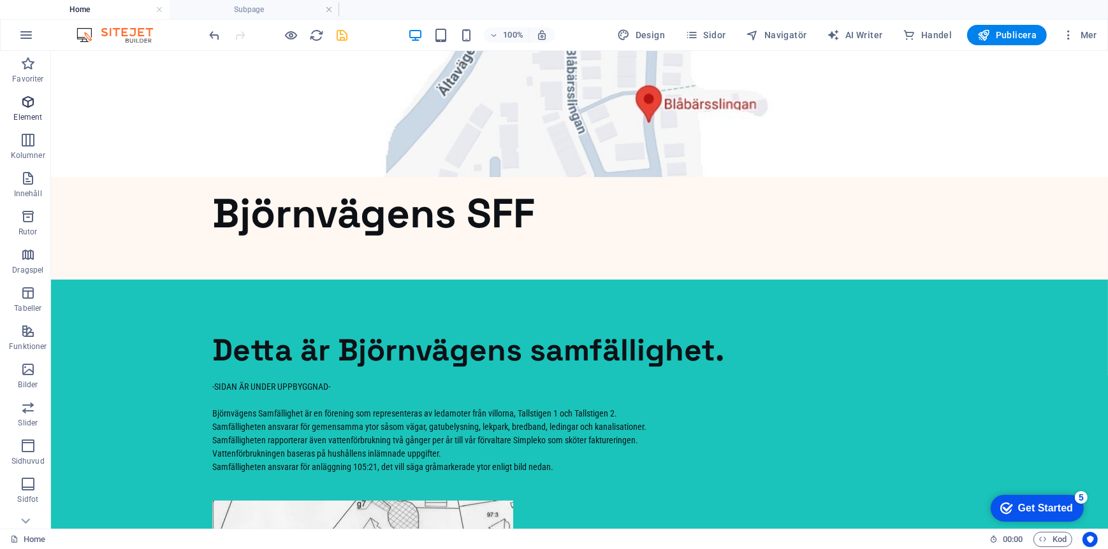
click at [22, 106] on icon "button" at bounding box center [27, 101] width 15 height 15
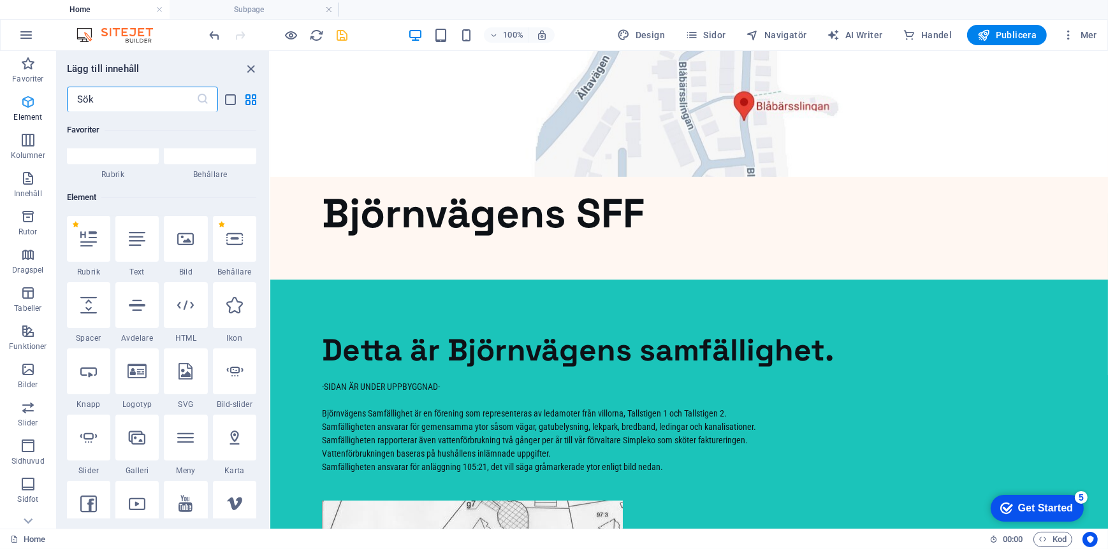
scroll to position [135, 0]
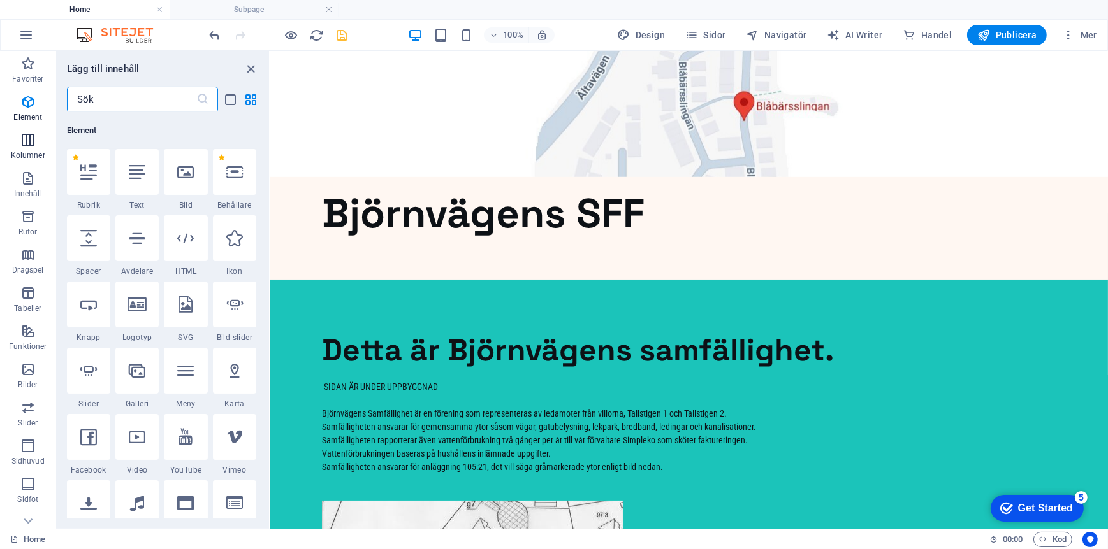
click at [31, 143] on icon "button" at bounding box center [27, 140] width 15 height 15
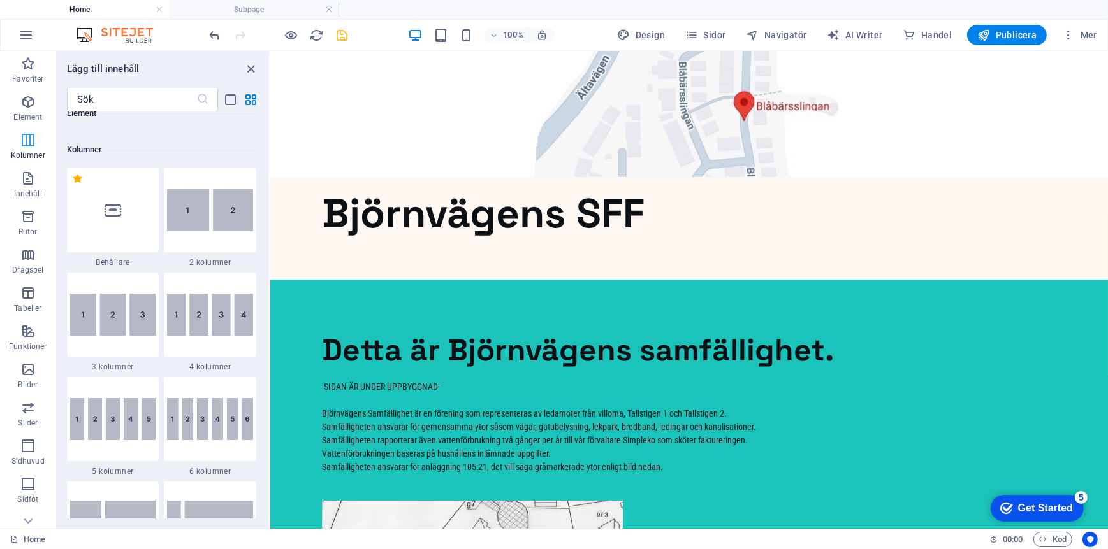
scroll to position [631, 0]
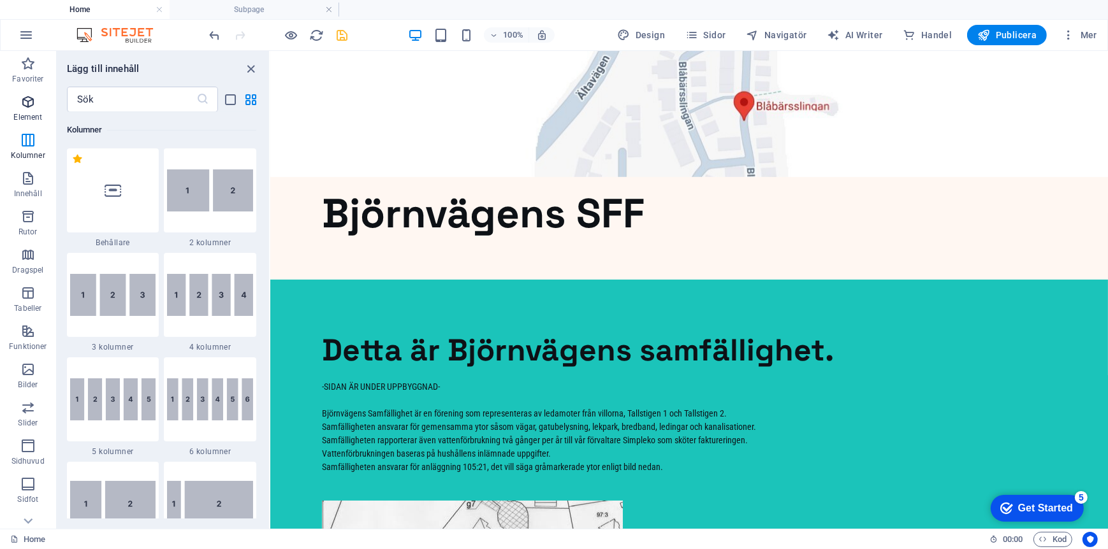
click at [31, 110] on span "Element" at bounding box center [28, 109] width 56 height 31
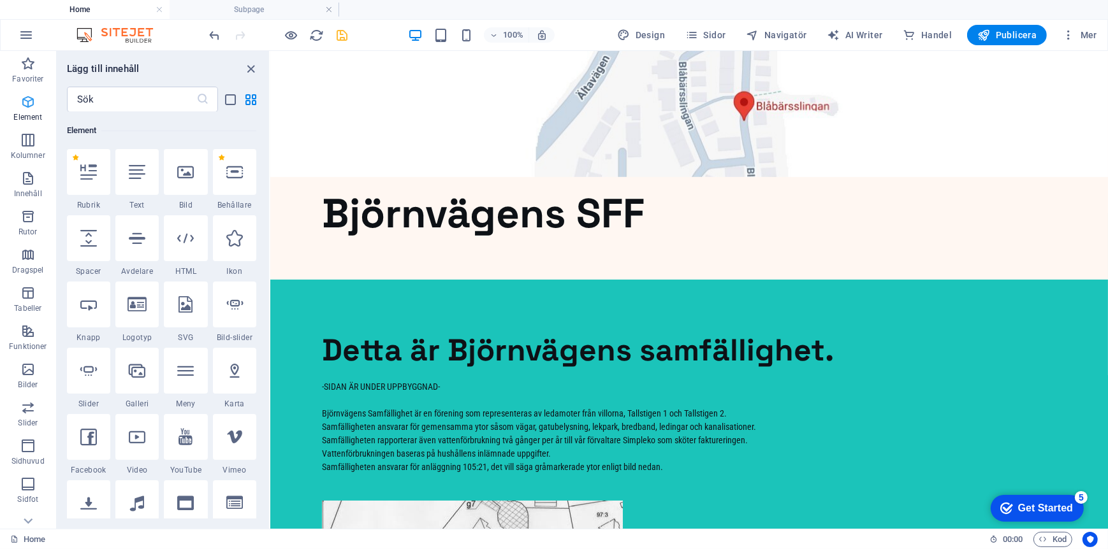
scroll to position [135, 0]
click at [776, 39] on span "Navigatör" at bounding box center [776, 35] width 61 height 13
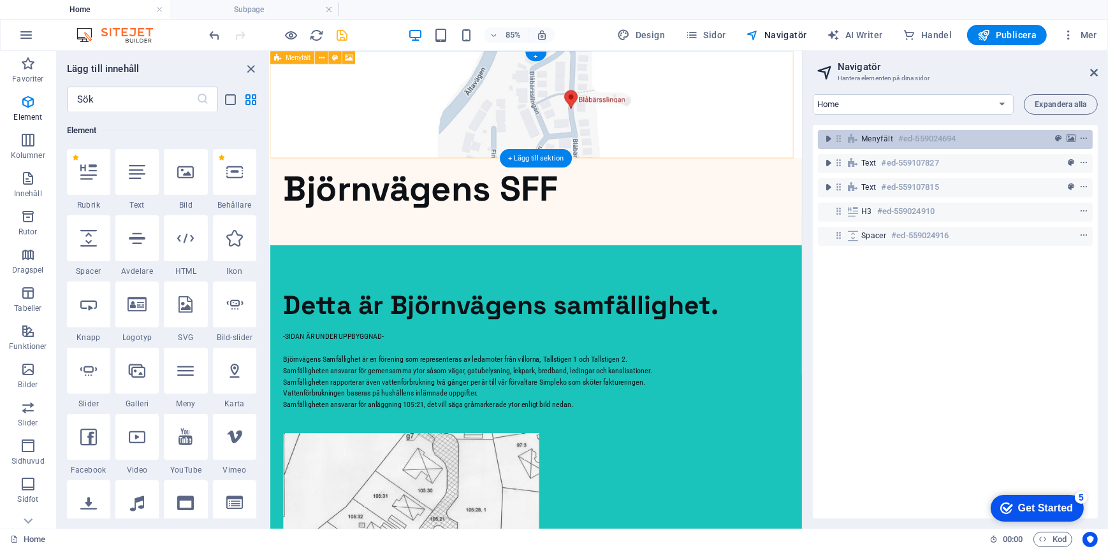
click at [889, 140] on span "Menyfält" at bounding box center [877, 139] width 32 height 10
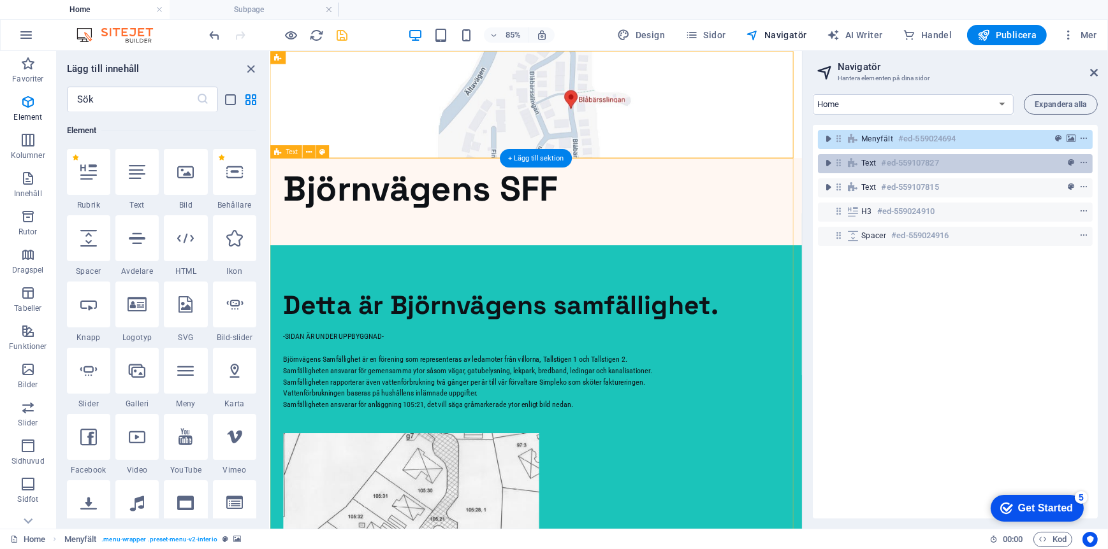
click at [894, 158] on h6 "#ed-559107827" at bounding box center [909, 162] width 57 height 15
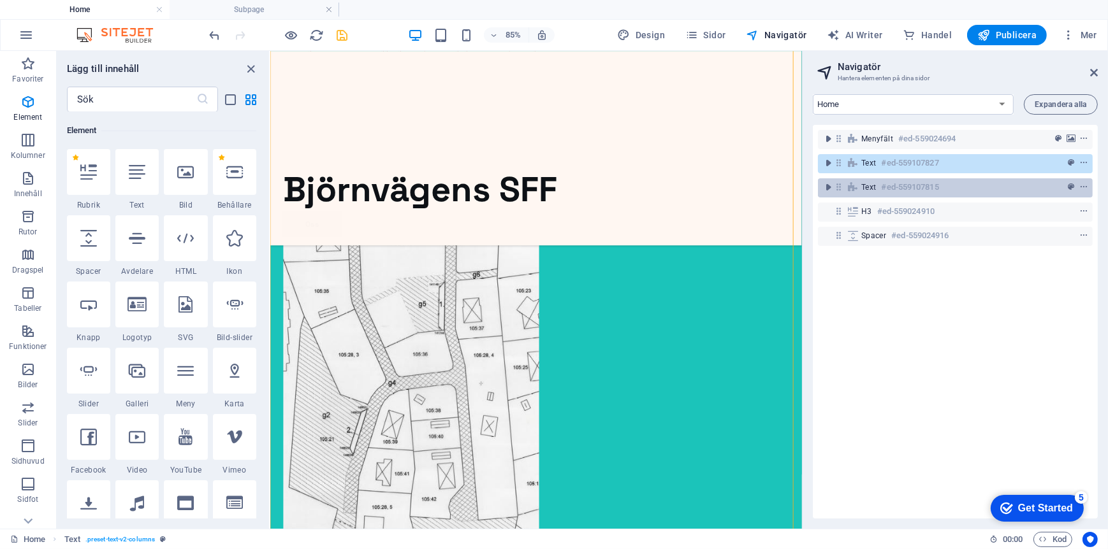
click at [895, 184] on h6 "#ed-559107815" at bounding box center [909, 187] width 57 height 15
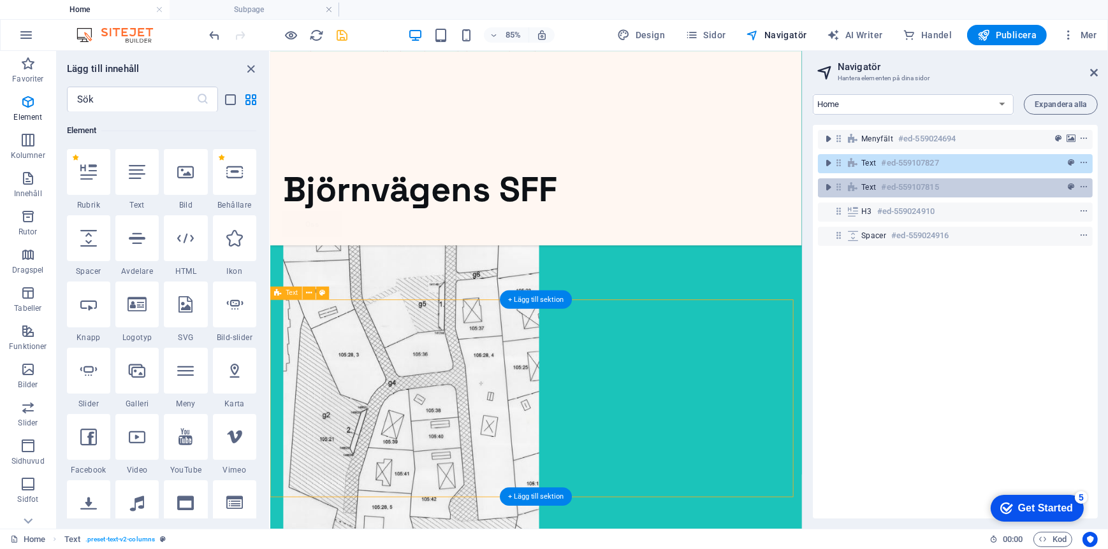
scroll to position [618, 0]
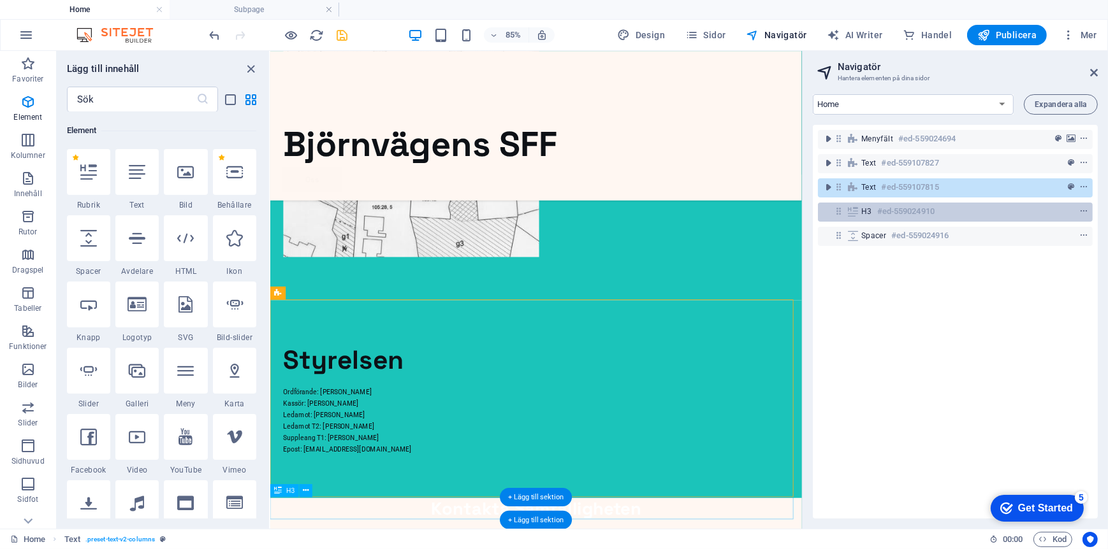
click at [895, 213] on h6 "#ed-559024910" at bounding box center [905, 211] width 57 height 15
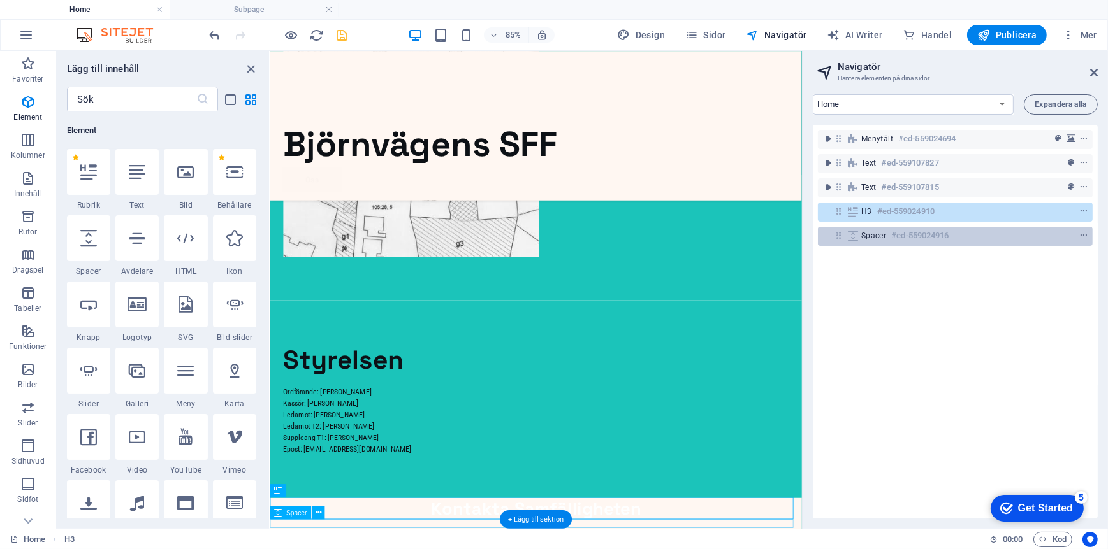
click at [901, 243] on h6 "#ed-559024916" at bounding box center [919, 235] width 57 height 15
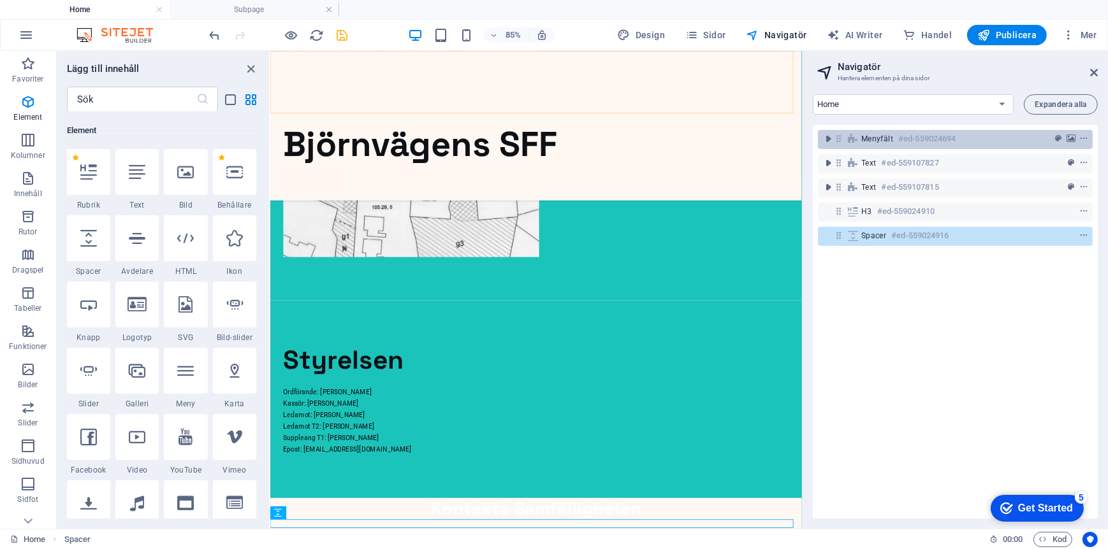
click at [886, 136] on span "Menyfält" at bounding box center [877, 139] width 32 height 10
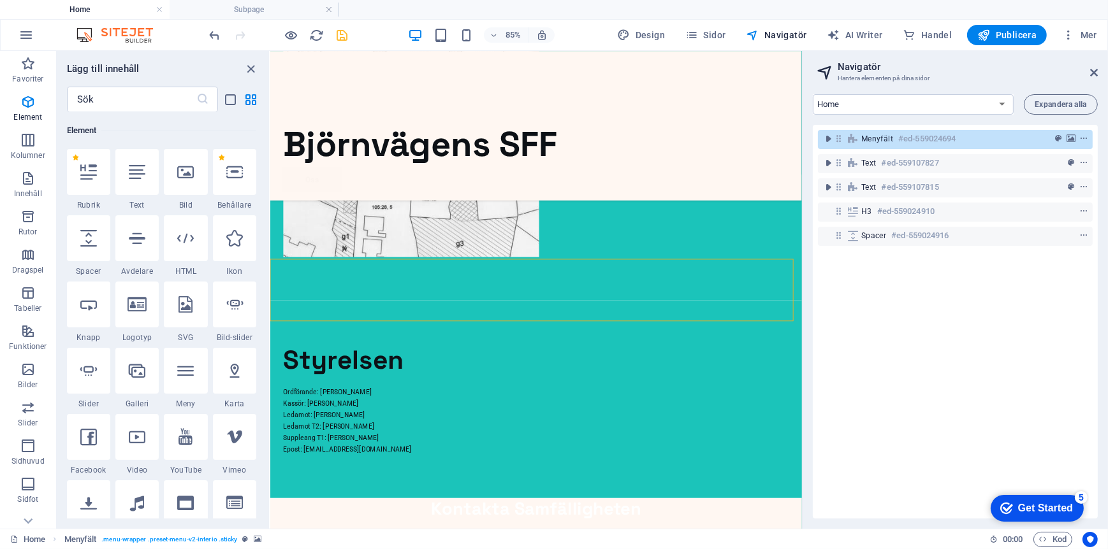
scroll to position [373, 0]
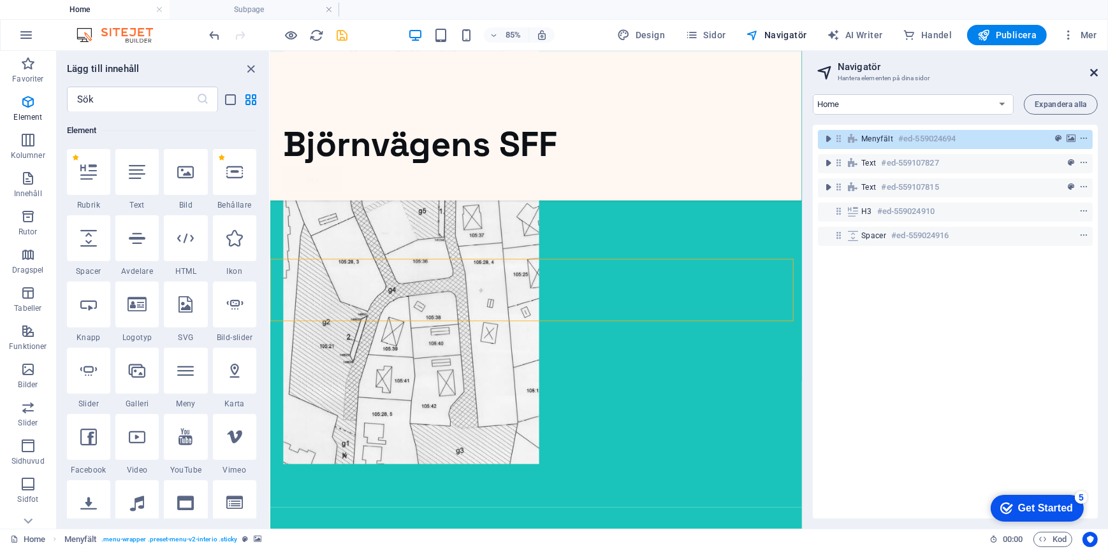
click at [1094, 68] on icon at bounding box center [1094, 73] width 8 height 10
